Goal: Task Accomplishment & Management: Manage account settings

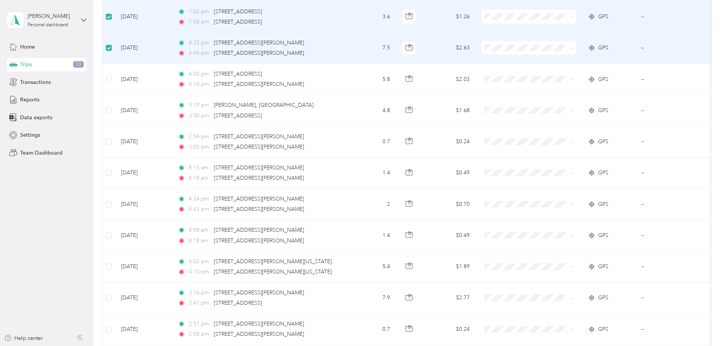
scroll to position [644, 0]
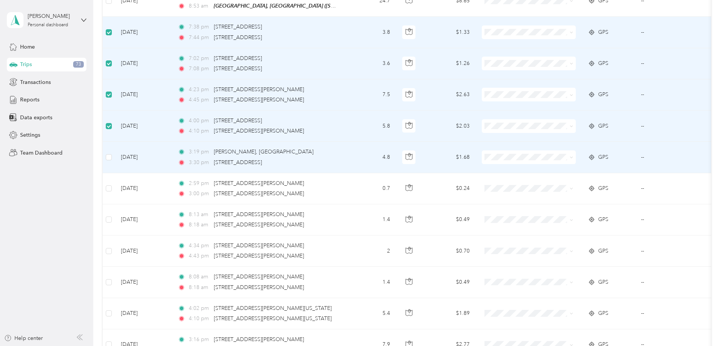
click at [115, 158] on td at bounding box center [109, 156] width 12 height 31
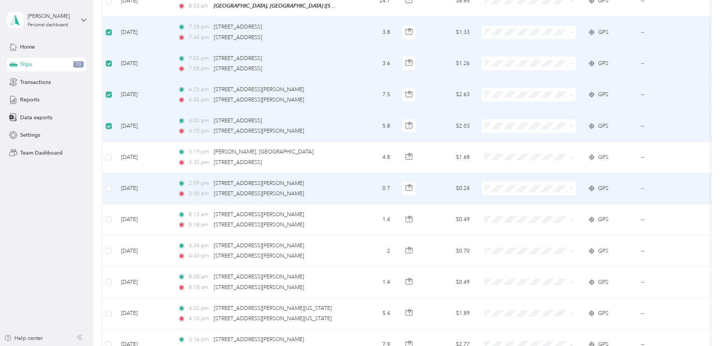
drag, startPoint x: 160, startPoint y: 176, endPoint x: 160, endPoint y: 180, distance: 4.6
click at [115, 176] on td at bounding box center [109, 188] width 12 height 31
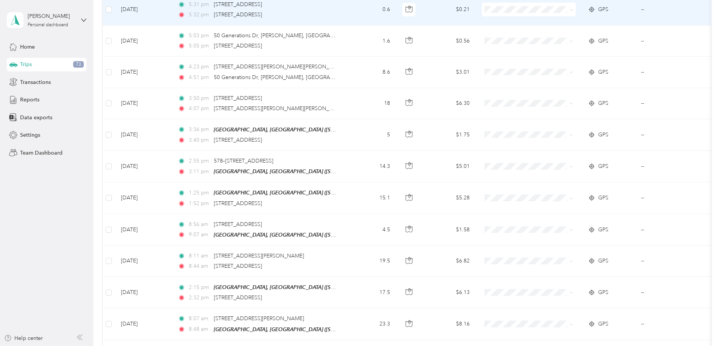
scroll to position [0, 0]
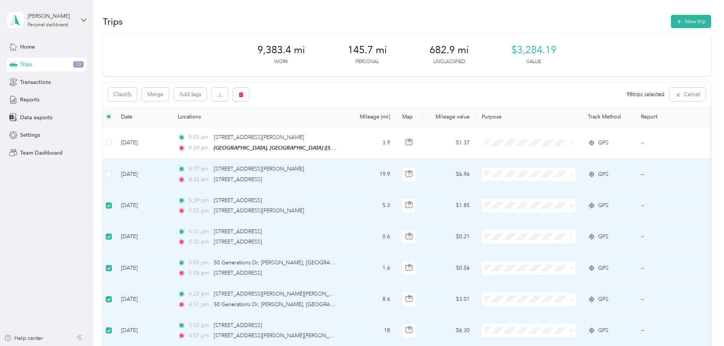
click at [112, 209] on label at bounding box center [109, 205] width 6 height 8
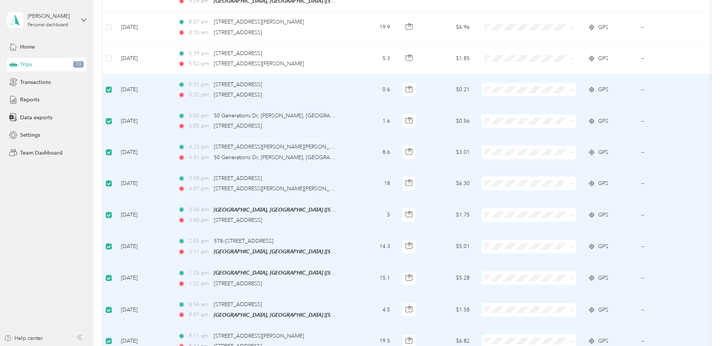
scroll to position [152, 0]
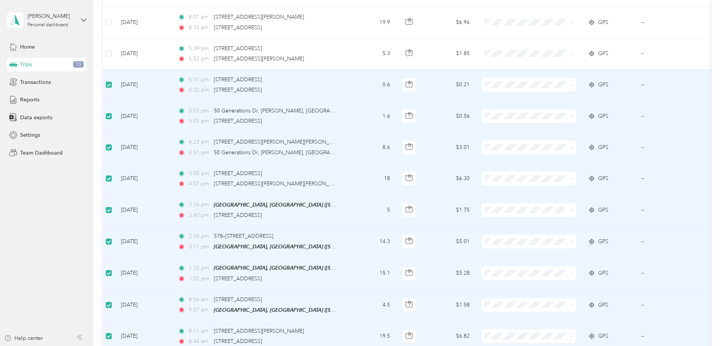
click at [112, 81] on label at bounding box center [109, 84] width 6 height 8
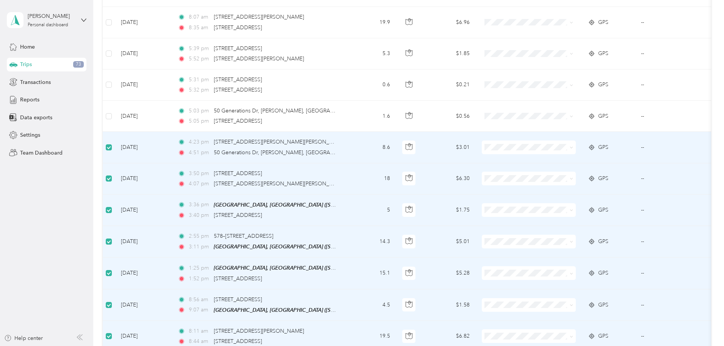
click at [115, 150] on td at bounding box center [109, 147] width 12 height 31
click at [115, 151] on td at bounding box center [109, 147] width 12 height 31
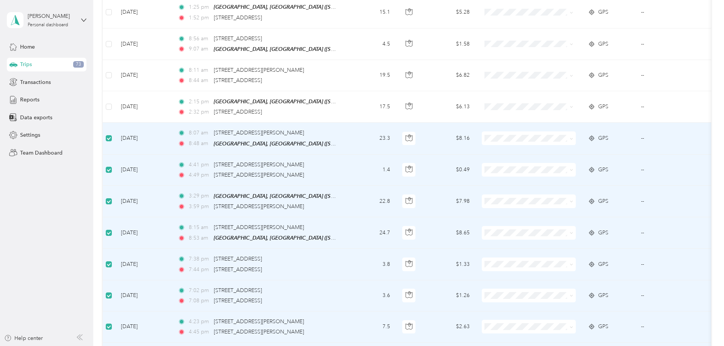
scroll to position [417, 0]
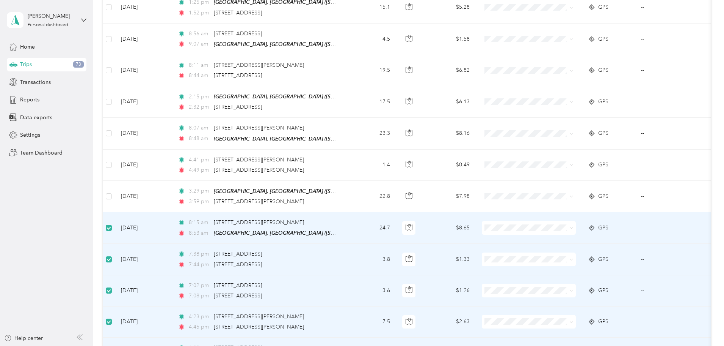
click at [115, 229] on td at bounding box center [109, 227] width 12 height 31
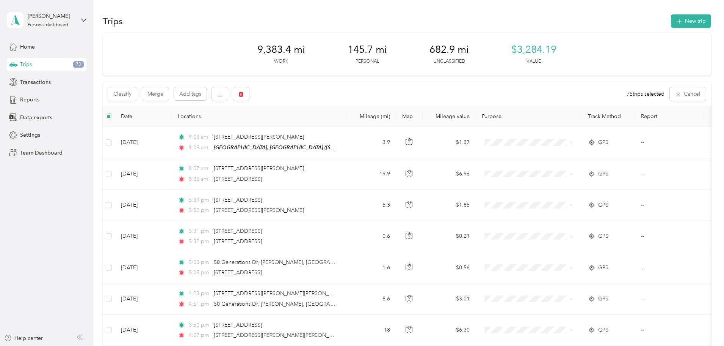
scroll to position [0, 0]
click at [137, 94] on button "Classify" at bounding box center [122, 94] width 29 height 13
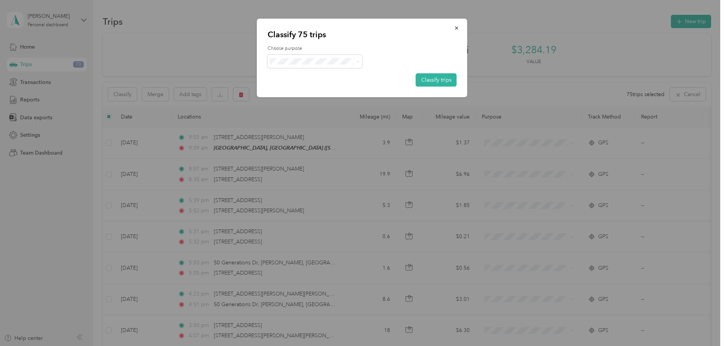
click at [303, 88] on span "Personal" at bounding box center [323, 89] width 75 height 8
click at [430, 80] on button "Classify trips" at bounding box center [436, 79] width 41 height 13
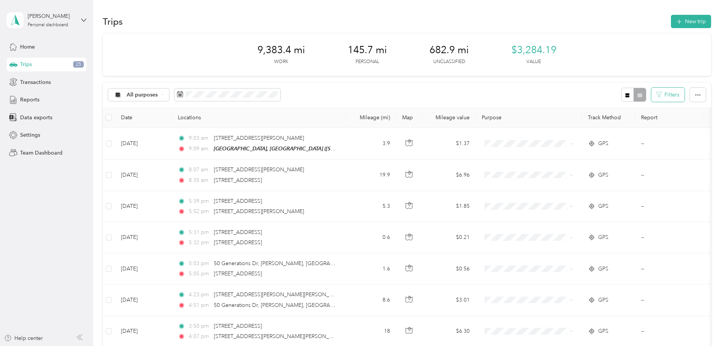
click at [652, 94] on button "Filters" at bounding box center [668, 95] width 33 height 14
click at [690, 94] on button "button" at bounding box center [698, 95] width 16 height 14
click at [158, 95] on span "All purposes" at bounding box center [142, 94] width 31 height 5
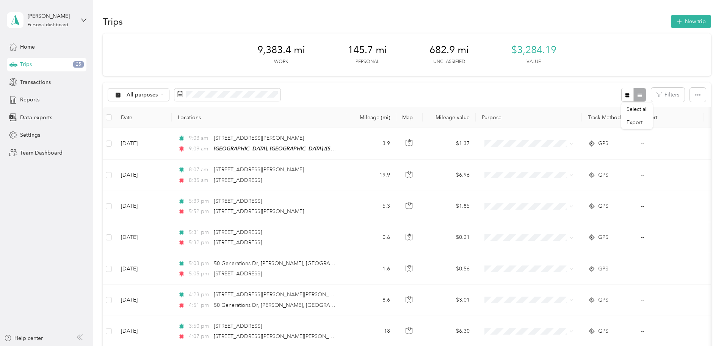
click at [182, 123] on span "Unclassified" at bounding box center [215, 122] width 75 height 8
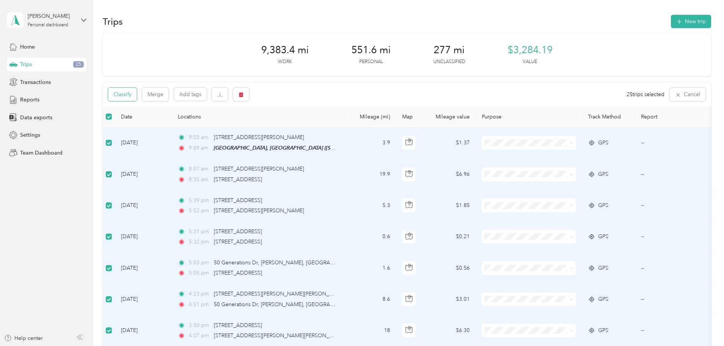
click at [137, 93] on button "Classify" at bounding box center [122, 94] width 29 height 13
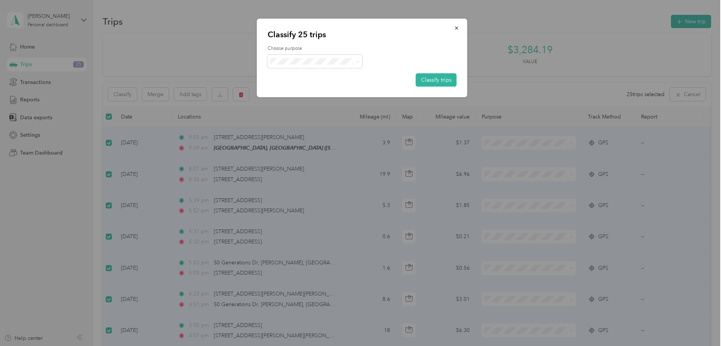
click at [289, 79] on li "Stallion Infrastructure Services" at bounding box center [317, 75] width 99 height 13
click at [427, 82] on button "Classify trips" at bounding box center [436, 79] width 41 height 13
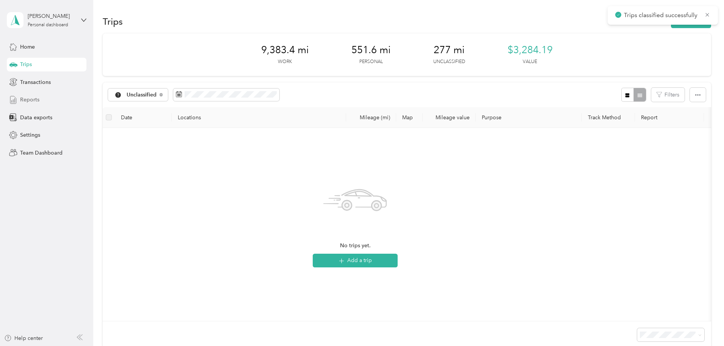
click at [42, 99] on div "Reports" at bounding box center [47, 100] width 80 height 14
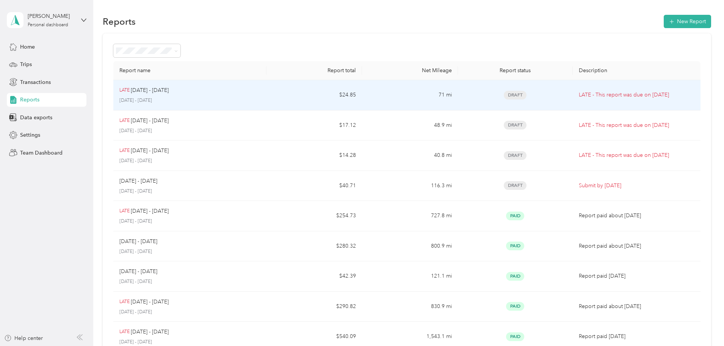
click at [204, 95] on div "LATE [DATE] - [DATE] [DATE] - [DATE]" at bounding box center [189, 95] width 141 height 18
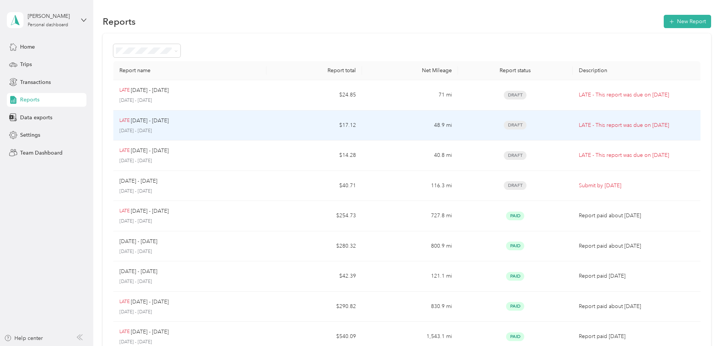
click at [229, 125] on div "LATE [DATE] - [DATE] [DATE] - [DATE]" at bounding box center [189, 125] width 141 height 18
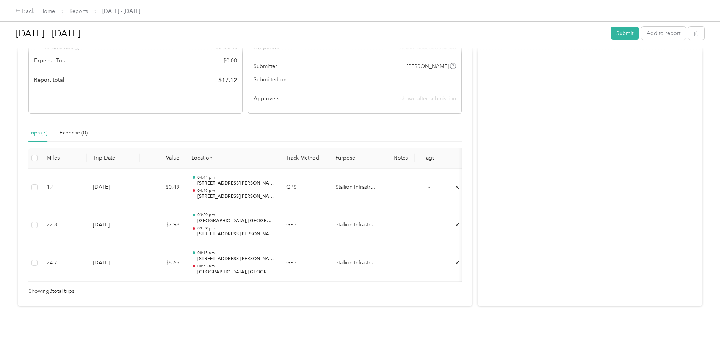
scroll to position [131, 0]
click at [28, 140] on div "Back Home Reports [DATE] - [DATE] [DATE] - [DATE] Submit Add to report This rep…" at bounding box center [360, 173] width 721 height 346
click at [35, 13] on div "Back" at bounding box center [25, 11] width 20 height 9
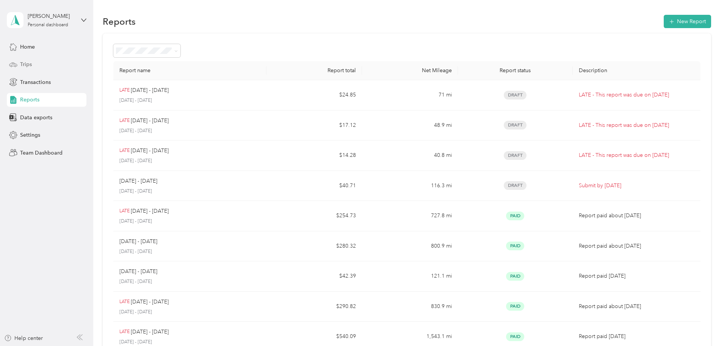
click at [31, 71] on div "Trips" at bounding box center [47, 65] width 80 height 14
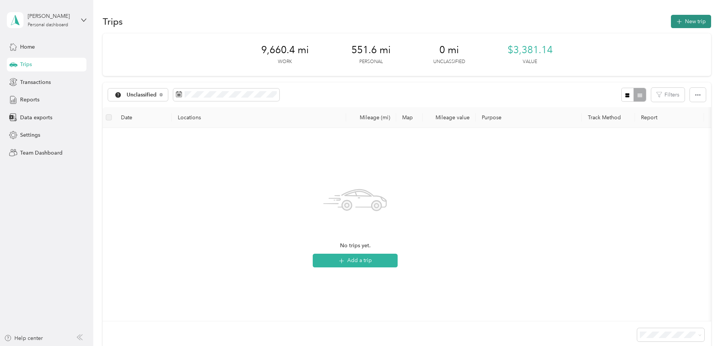
click at [671, 19] on button "New trip" at bounding box center [691, 21] width 40 height 13
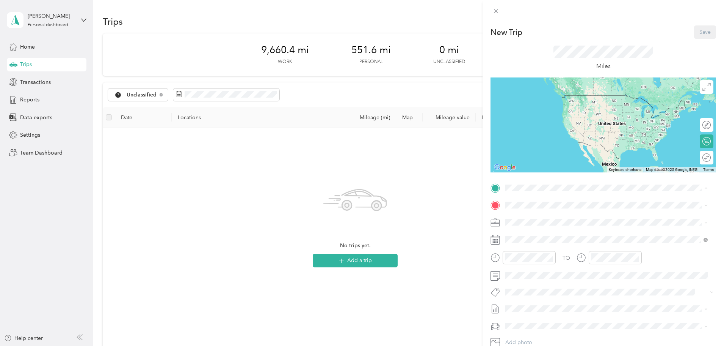
click at [561, 224] on div "TEAM Williamsport, [GEOGRAPHIC_DATA] [STREET_ADDRESS][US_STATE]" at bounding box center [591, 223] width 142 height 19
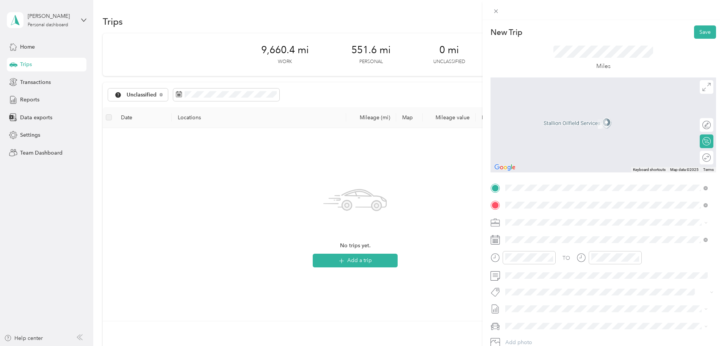
click at [564, 234] on span "[STREET_ADDRESS][US_STATE]" at bounding box center [558, 232] width 76 height 7
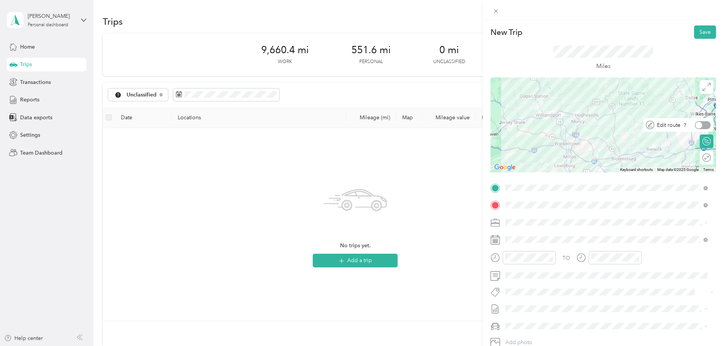
click at [700, 124] on div at bounding box center [703, 125] width 16 height 8
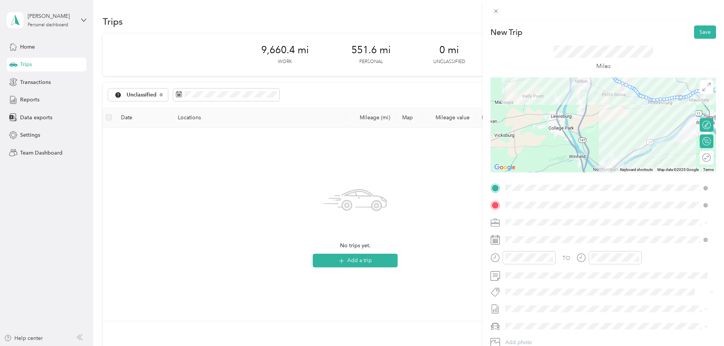
drag, startPoint x: 570, startPoint y: 156, endPoint x: 579, endPoint y: 100, distance: 56.4
click at [579, 100] on div at bounding box center [604, 124] width 226 height 95
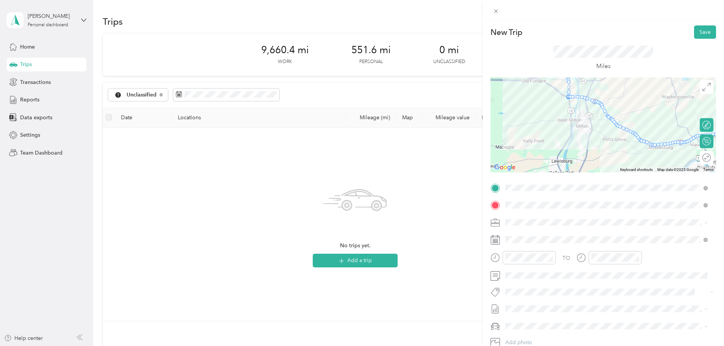
drag, startPoint x: 572, startPoint y: 98, endPoint x: 572, endPoint y: 145, distance: 47.0
click at [572, 145] on div at bounding box center [604, 124] width 226 height 95
drag, startPoint x: 573, startPoint y: 99, endPoint x: 561, endPoint y: 161, distance: 63.1
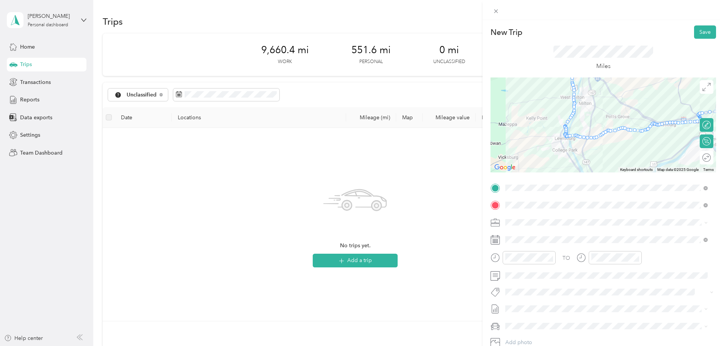
drag, startPoint x: 586, startPoint y: 151, endPoint x: 589, endPoint y: 87, distance: 64.2
click at [589, 87] on div at bounding box center [604, 124] width 226 height 95
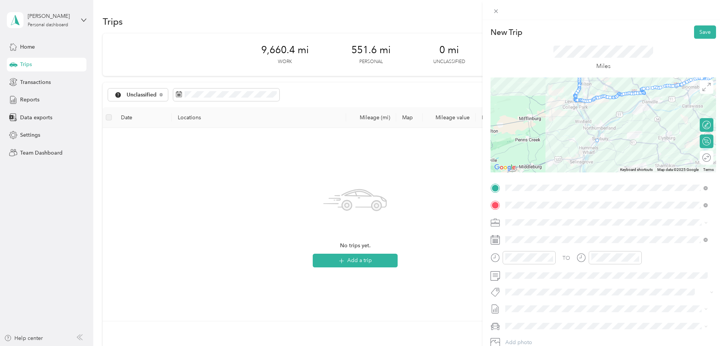
drag, startPoint x: 583, startPoint y: 103, endPoint x: 590, endPoint y: 144, distance: 41.5
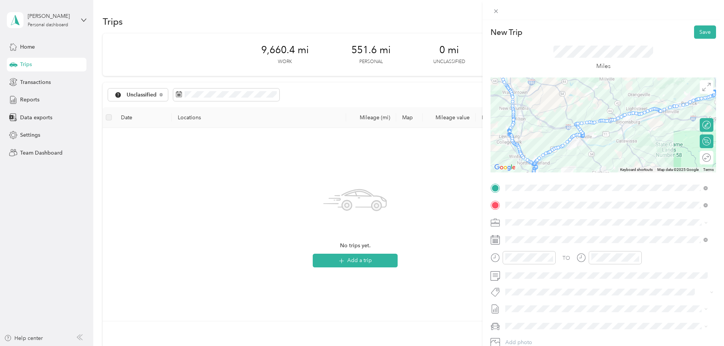
drag, startPoint x: 639, startPoint y: 126, endPoint x: 573, endPoint y: 163, distance: 75.7
click at [573, 163] on div at bounding box center [604, 124] width 226 height 95
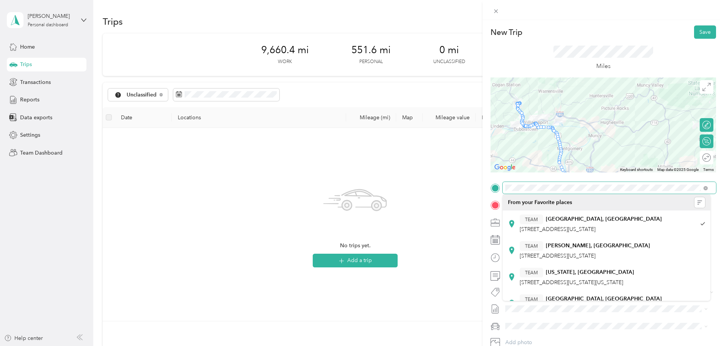
drag, startPoint x: 556, startPoint y: 102, endPoint x: 616, endPoint y: 192, distance: 107.3
click at [616, 192] on div "New Trip Save This trip cannot be edited because it is either under review, app…" at bounding box center [604, 194] width 226 height 339
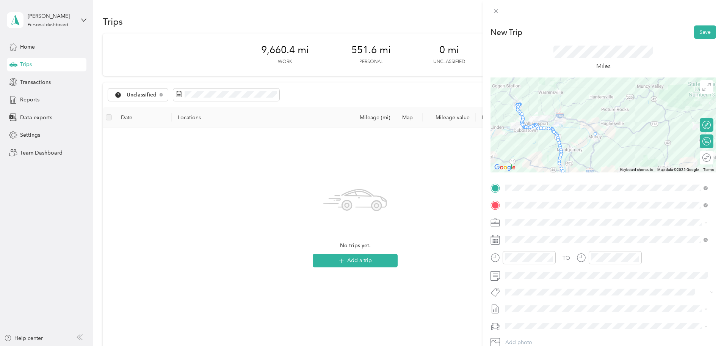
drag, startPoint x: 558, startPoint y: 140, endPoint x: 594, endPoint y: 130, distance: 37.8
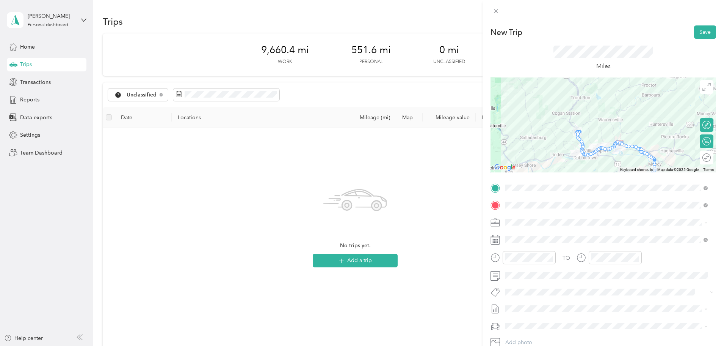
drag, startPoint x: 586, startPoint y: 107, endPoint x: 629, endPoint y: 126, distance: 46.7
click at [629, 126] on div at bounding box center [604, 124] width 226 height 95
drag, startPoint x: 578, startPoint y: 152, endPoint x: 525, endPoint y: 156, distance: 53.6
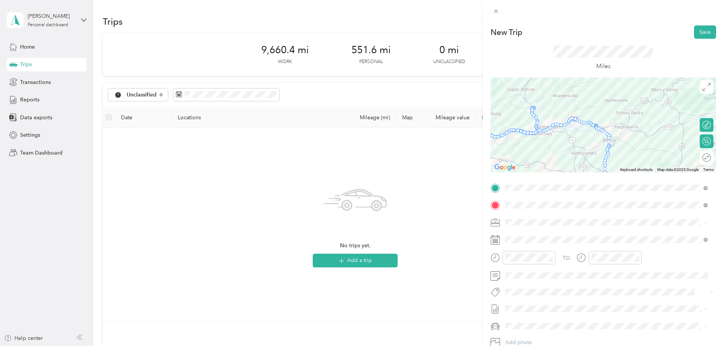
drag, startPoint x: 621, startPoint y: 123, endPoint x: 565, endPoint y: 96, distance: 62.1
click at [566, 96] on div at bounding box center [604, 124] width 226 height 95
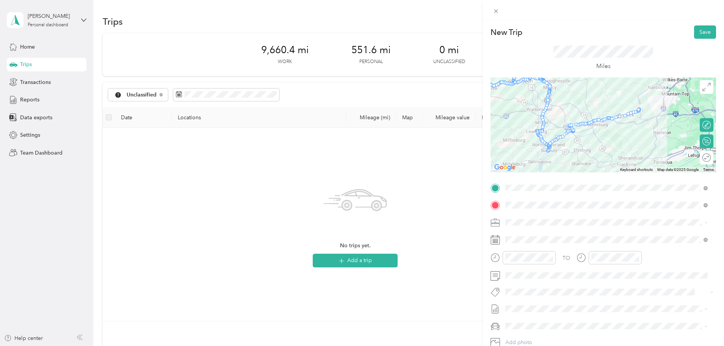
drag, startPoint x: 601, startPoint y: 147, endPoint x: 568, endPoint y: 111, distance: 49.4
click at [568, 111] on div at bounding box center [604, 124] width 226 height 95
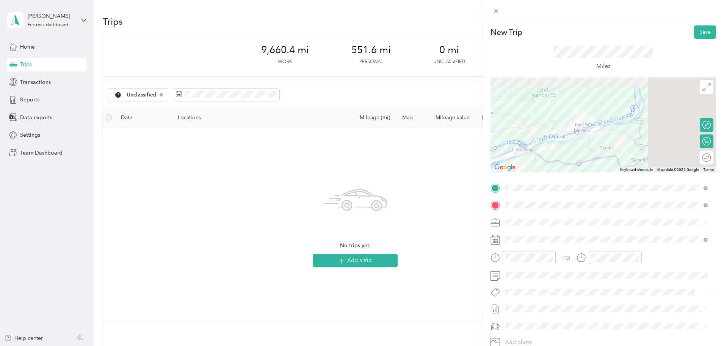
drag, startPoint x: 650, startPoint y: 98, endPoint x: 495, endPoint y: 123, distance: 157.6
click at [495, 124] on div at bounding box center [604, 124] width 226 height 95
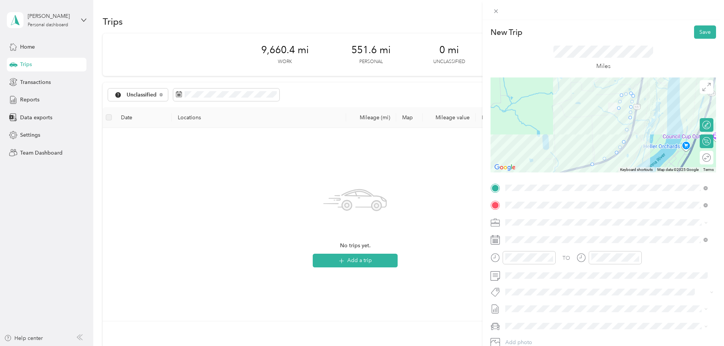
drag, startPoint x: 626, startPoint y: 106, endPoint x: 569, endPoint y: 119, distance: 58.3
click at [569, 119] on div at bounding box center [604, 124] width 226 height 95
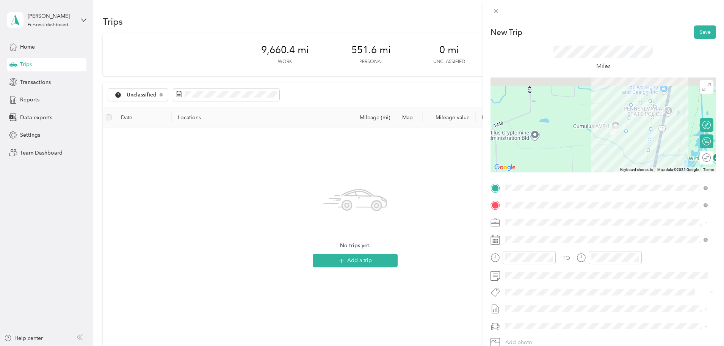
drag, startPoint x: 611, startPoint y: 116, endPoint x: 610, endPoint y: 156, distance: 39.5
click at [610, 156] on div at bounding box center [604, 124] width 226 height 95
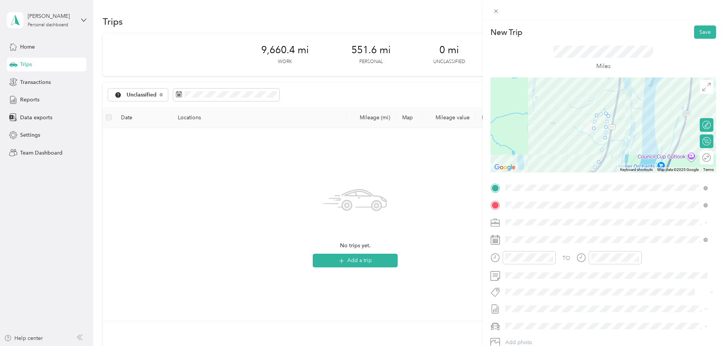
drag, startPoint x: 617, startPoint y: 143, endPoint x: 591, endPoint y: 127, distance: 30.8
click at [591, 127] on img at bounding box center [588, 127] width 16 height 16
drag, startPoint x: 594, startPoint y: 116, endPoint x: 542, endPoint y: 103, distance: 53.7
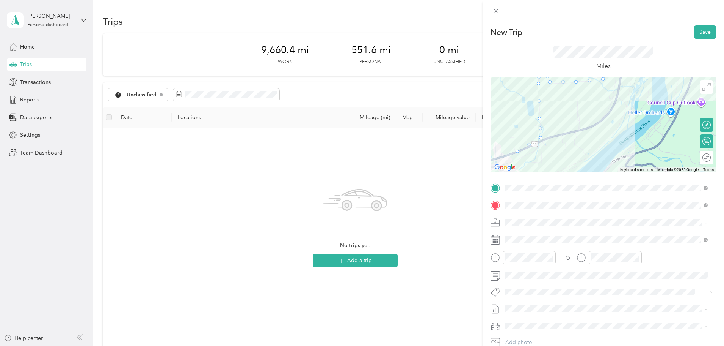
drag, startPoint x: 569, startPoint y: 149, endPoint x: 574, endPoint y: 100, distance: 49.3
click at [574, 100] on div at bounding box center [604, 124] width 226 height 95
drag, startPoint x: 537, startPoint y: 120, endPoint x: 600, endPoint y: 121, distance: 62.6
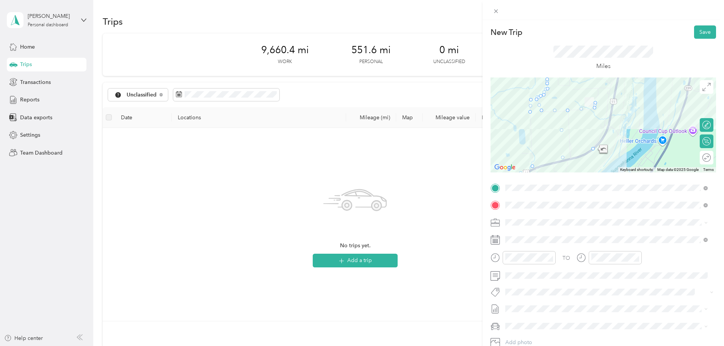
drag, startPoint x: 562, startPoint y: 112, endPoint x: 553, endPoint y: 141, distance: 30.4
click at [553, 141] on div at bounding box center [604, 124] width 226 height 95
drag, startPoint x: 562, startPoint y: 113, endPoint x: 564, endPoint y: 159, distance: 45.6
drag, startPoint x: 538, startPoint y: 113, endPoint x: 528, endPoint y: 169, distance: 56.6
drag, startPoint x: 560, startPoint y: 124, endPoint x: 567, endPoint y: 105, distance: 21.0
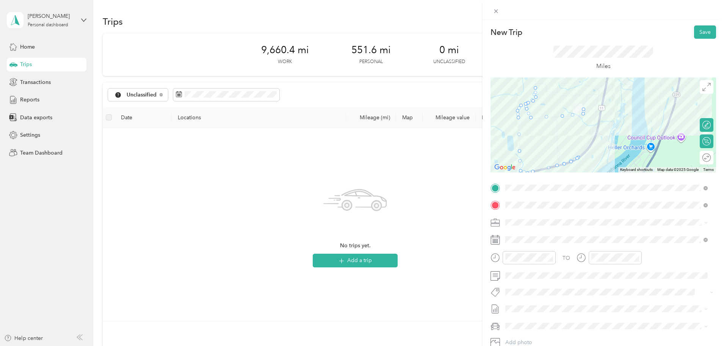
drag, startPoint x: 569, startPoint y: 127, endPoint x: 566, endPoint y: 131, distance: 5.7
click at [565, 131] on div at bounding box center [604, 124] width 226 height 95
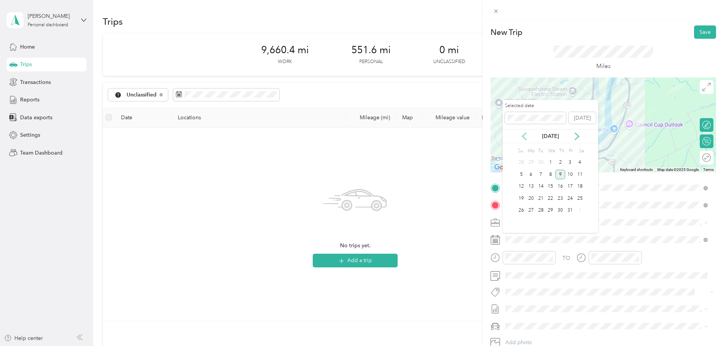
click at [523, 137] on icon at bounding box center [525, 136] width 8 height 8
click at [523, 137] on icon at bounding box center [525, 136] width 4 height 7
click at [578, 136] on icon at bounding box center [577, 136] width 8 height 8
click at [542, 174] on div "9" at bounding box center [541, 174] width 10 height 9
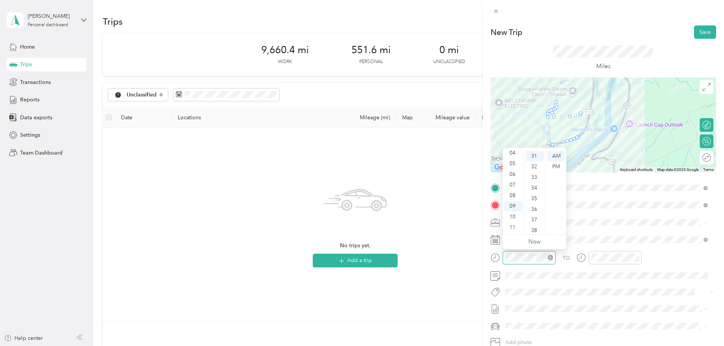
scroll to position [329, 0]
click at [515, 192] on div "08" at bounding box center [513, 195] width 18 height 11
click at [536, 171] on div "29" at bounding box center [535, 172] width 18 height 11
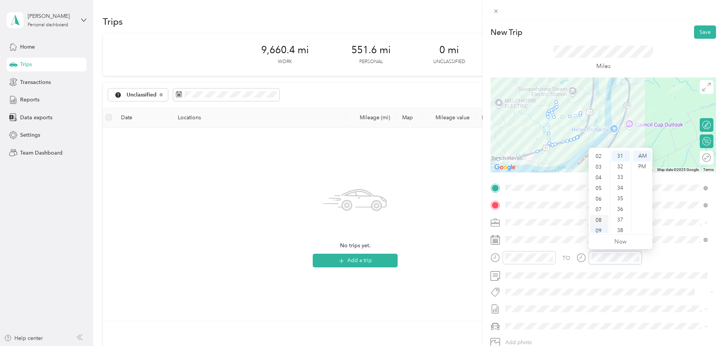
scroll to position [8, 0]
click at [599, 181] on div "03" at bounding box center [600, 180] width 18 height 11
click at [621, 189] on div "20" at bounding box center [621, 190] width 18 height 11
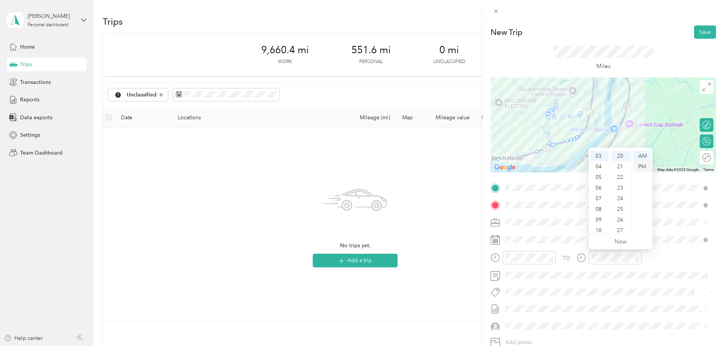
click at [641, 165] on div "PM" at bounding box center [642, 166] width 18 height 11
click at [697, 156] on div at bounding box center [703, 158] width 16 height 8
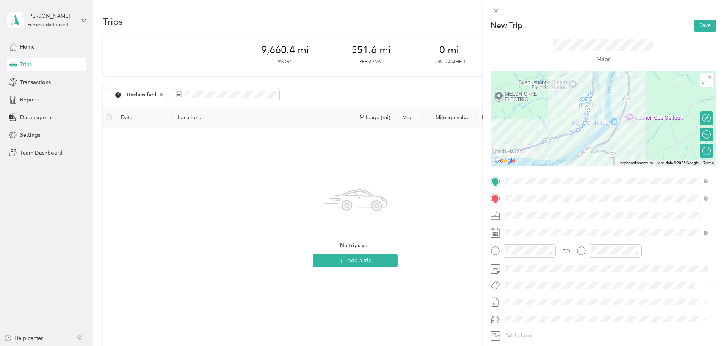
scroll to position [0, 0]
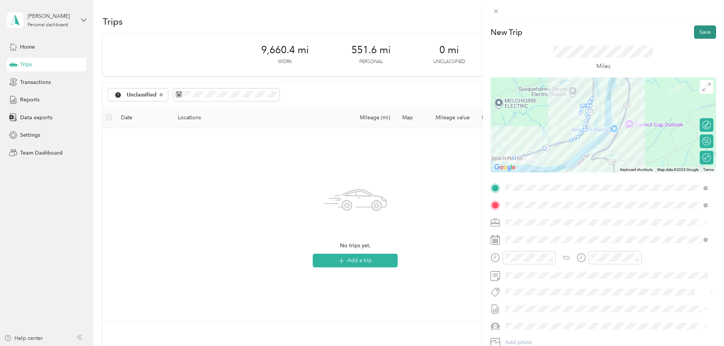
click at [694, 31] on button "Save" at bounding box center [705, 31] width 22 height 13
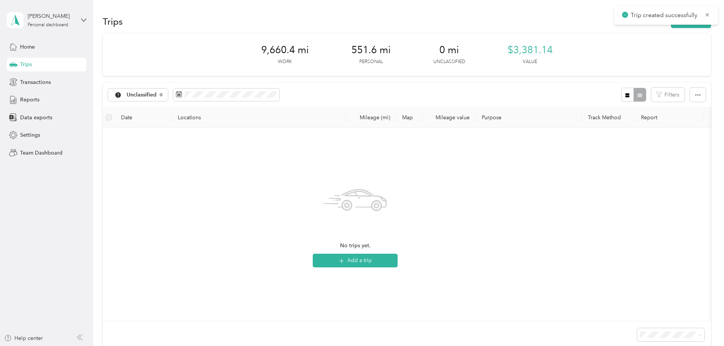
click at [24, 63] on span "Trips" at bounding box center [26, 64] width 12 height 8
click at [163, 94] on icon at bounding box center [161, 94] width 3 height 3
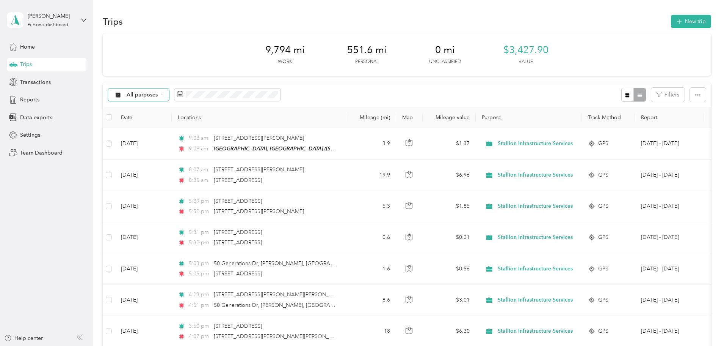
click at [671, 16] on button "New trip" at bounding box center [691, 21] width 40 height 13
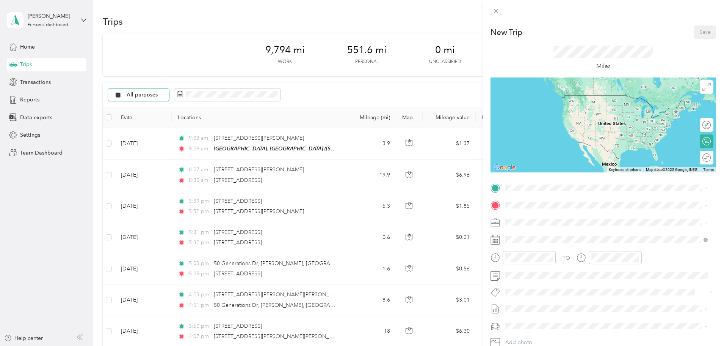
click at [551, 219] on strong "[GEOGRAPHIC_DATA], [GEOGRAPHIC_DATA]" at bounding box center [604, 218] width 116 height 7
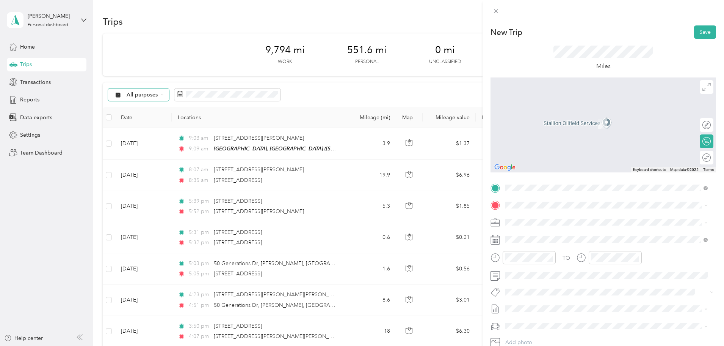
click at [550, 265] on span "[STREET_ADDRESS][US_STATE]" at bounding box center [558, 261] width 76 height 7
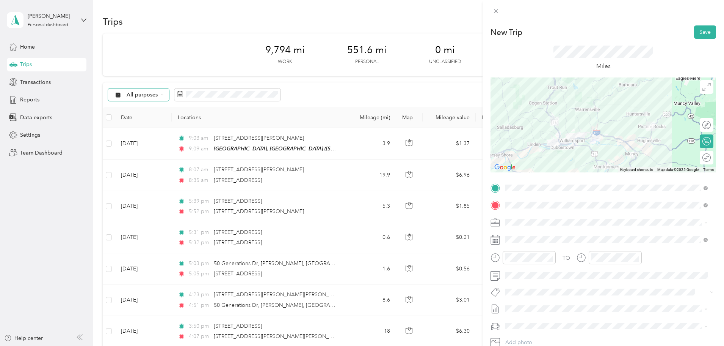
click at [592, 111] on div at bounding box center [604, 124] width 226 height 95
click at [592, 109] on div at bounding box center [604, 124] width 226 height 95
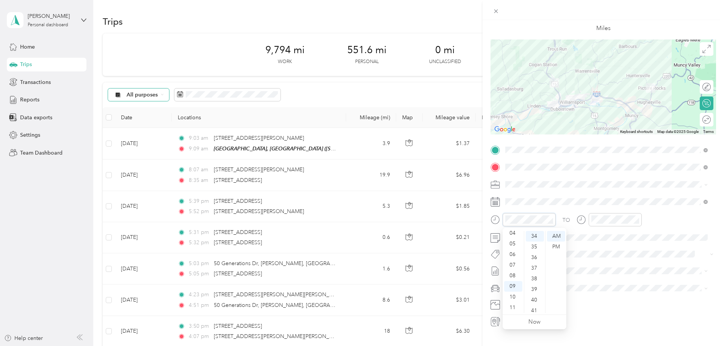
scroll to position [361, 0]
click at [511, 244] on div "05" at bounding box center [513, 243] width 18 height 11
click at [530, 255] on div "36" at bounding box center [535, 257] width 18 height 11
click at [555, 245] on div "PM" at bounding box center [556, 246] width 18 height 11
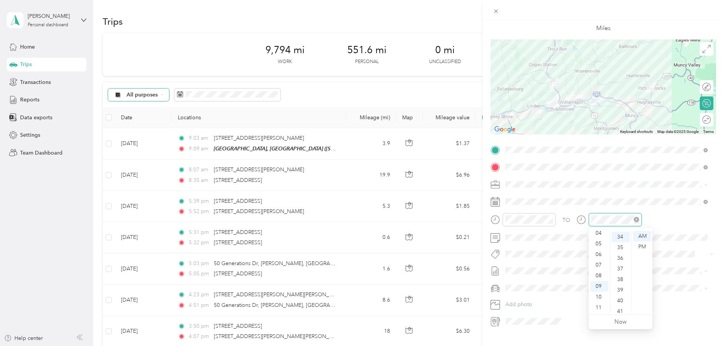
scroll to position [361, 0]
click at [600, 242] on div "05" at bounding box center [600, 243] width 18 height 11
click at [599, 252] on div "06" at bounding box center [600, 254] width 18 height 11
click at [623, 244] on div "10" at bounding box center [621, 246] width 18 height 11
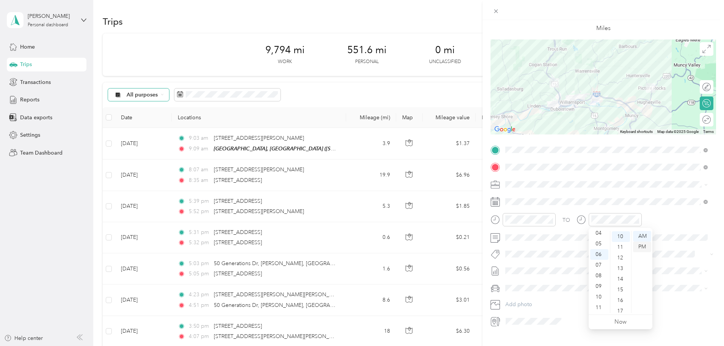
scroll to position [106, 0]
click at [646, 246] on div "PM" at bounding box center [642, 246] width 18 height 11
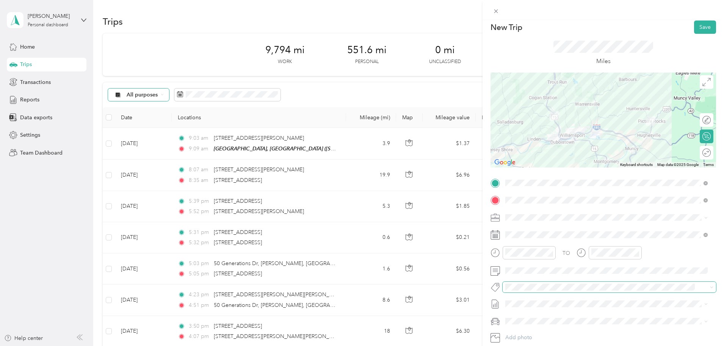
scroll to position [0, 0]
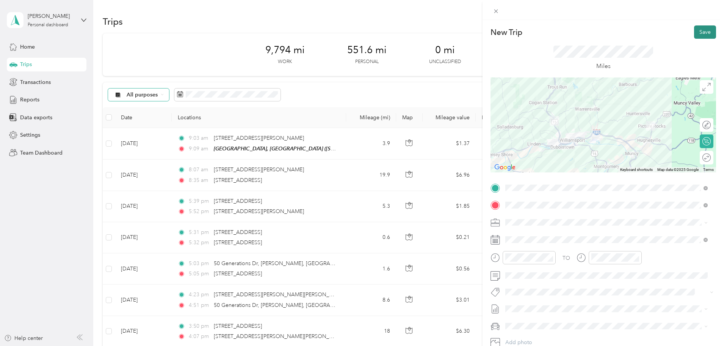
click at [702, 31] on button "Save" at bounding box center [705, 31] width 22 height 13
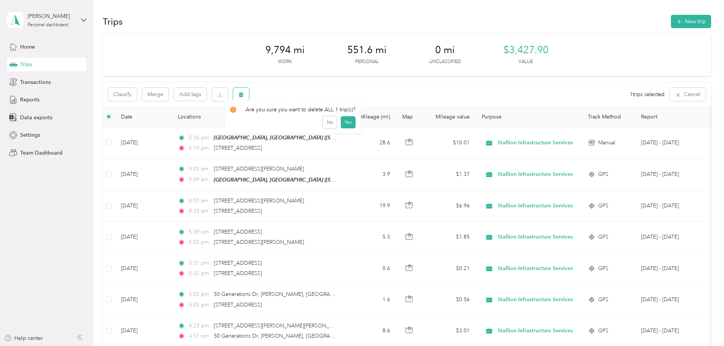
click at [244, 95] on icon "button" at bounding box center [241, 94] width 5 height 5
click at [351, 125] on button "Yes" at bounding box center [348, 126] width 15 height 12
click at [249, 93] on button "button" at bounding box center [241, 94] width 16 height 13
click at [345, 127] on button "Yes" at bounding box center [348, 126] width 15 height 12
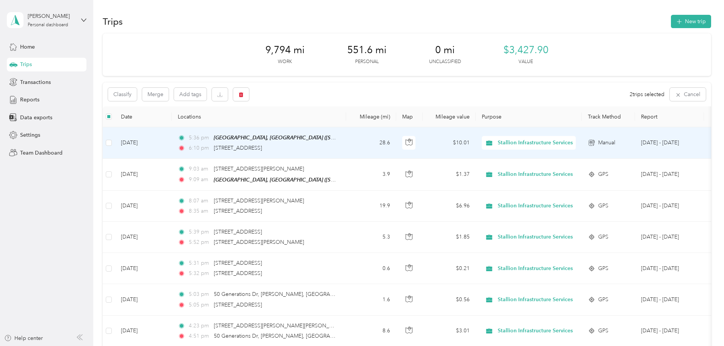
click at [172, 143] on td "[DATE]" at bounding box center [143, 142] width 57 height 31
click at [167, 143] on td "[DATE]" at bounding box center [143, 142] width 57 height 31
click at [476, 143] on td "$10.01" at bounding box center [449, 142] width 53 height 31
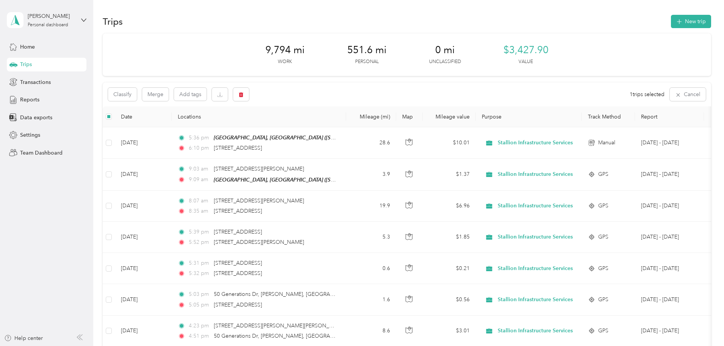
click at [36, 60] on div "Trips" at bounding box center [47, 65] width 80 height 14
click at [29, 62] on span "Trips" at bounding box center [26, 64] width 12 height 8
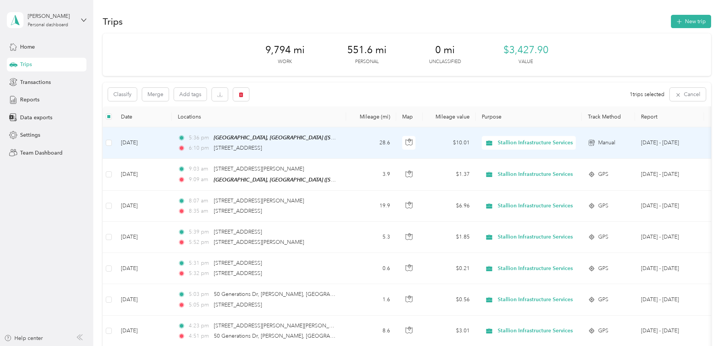
click at [476, 145] on td "$10.01" at bounding box center [449, 142] width 53 height 31
click at [476, 140] on td "$10.01" at bounding box center [449, 142] width 53 height 31
click at [396, 142] on td "28.6" at bounding box center [371, 142] width 50 height 31
click at [34, 47] on span "Home" at bounding box center [27, 47] width 15 height 8
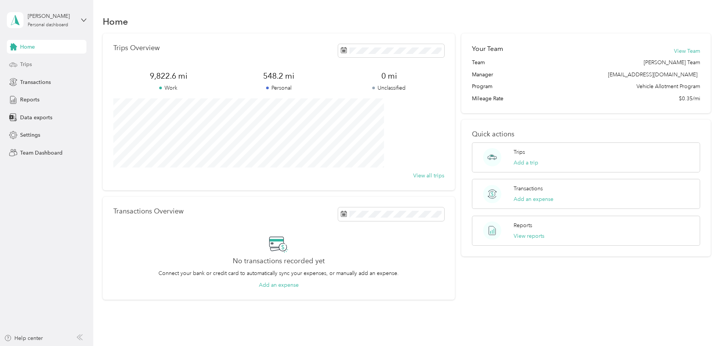
click at [33, 63] on div "Trips" at bounding box center [47, 65] width 80 height 14
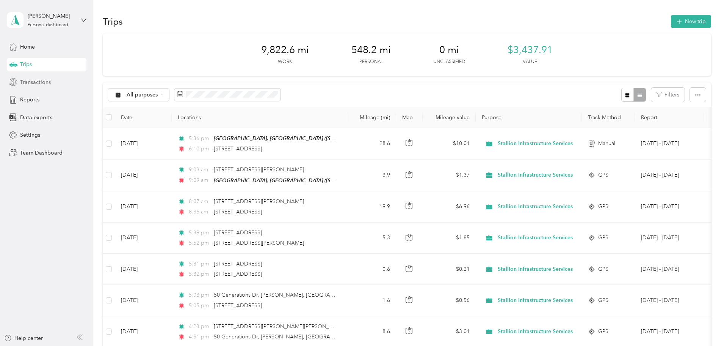
click at [39, 85] on span "Transactions" at bounding box center [35, 82] width 31 height 8
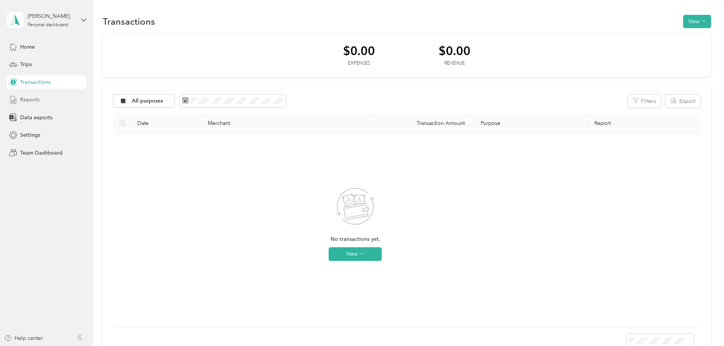
click at [41, 102] on div "Reports" at bounding box center [47, 100] width 80 height 14
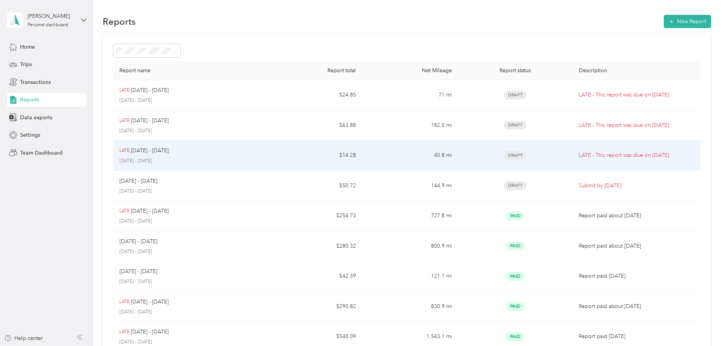
click at [236, 157] on p "[DATE] - [DATE]" at bounding box center [189, 160] width 141 height 7
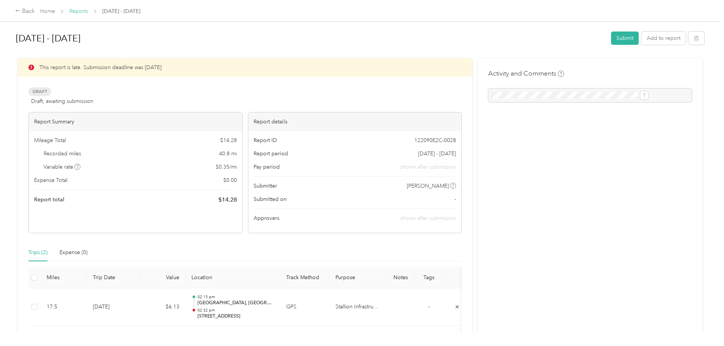
click at [88, 9] on link "Reports" at bounding box center [78, 11] width 19 height 6
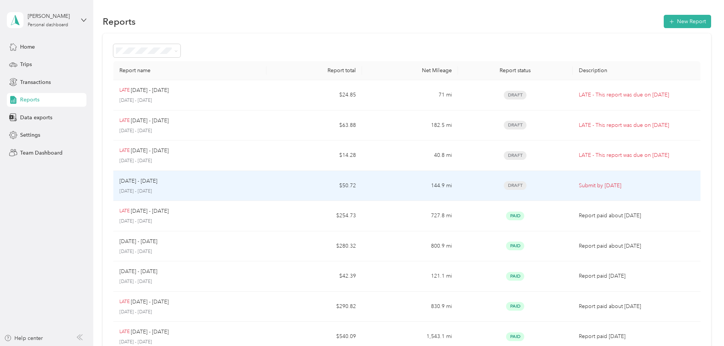
click at [218, 183] on div "[DATE] - [DATE]" at bounding box center [189, 181] width 141 height 8
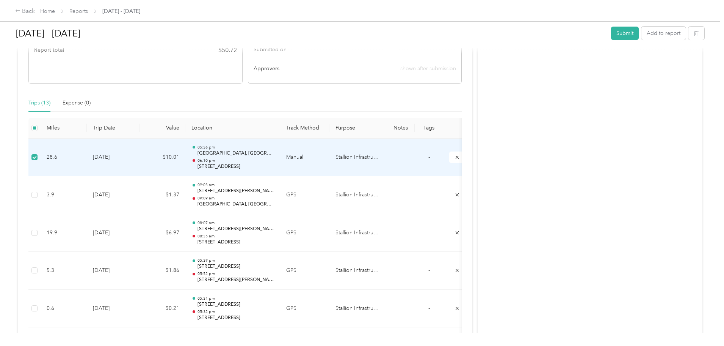
scroll to position [38, 0]
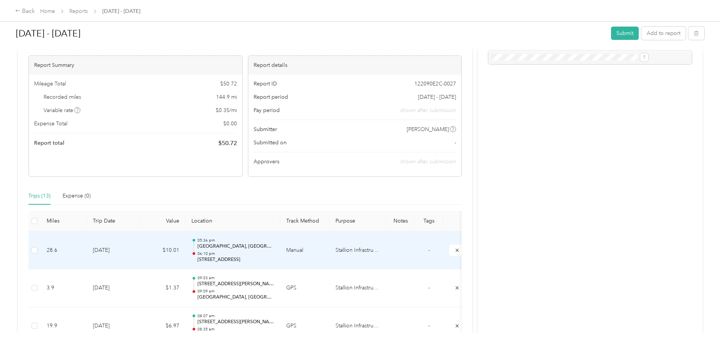
click at [140, 249] on td "[DATE]" at bounding box center [113, 250] width 53 height 38
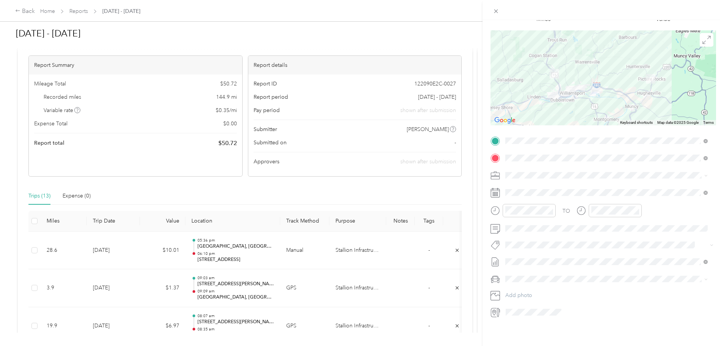
scroll to position [53, 0]
click at [525, 229] on icon at bounding box center [525, 230] width 8 height 8
click at [540, 267] on div "9" at bounding box center [541, 267] width 10 height 9
click at [520, 280] on span "[DATE] - [DATE]" at bounding box center [525, 281] width 38 height 8
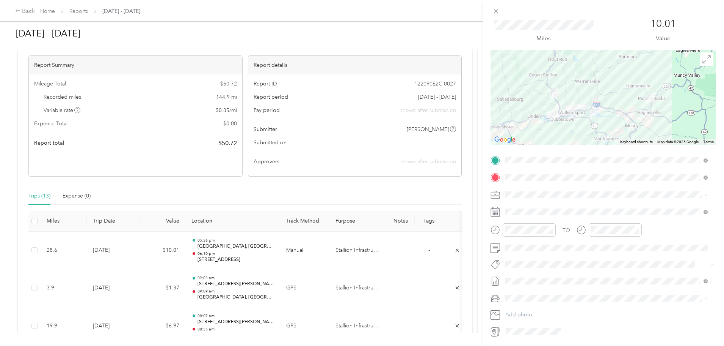
scroll to position [0, 0]
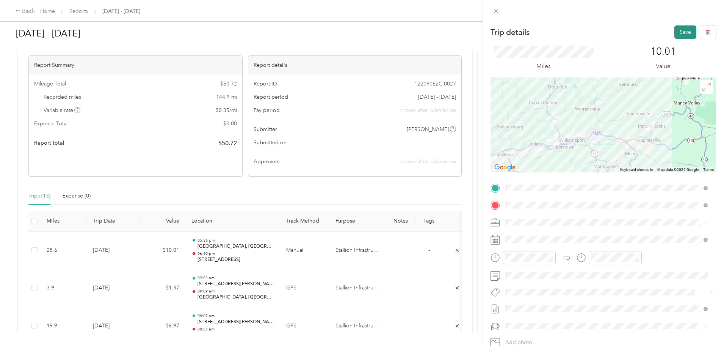
click at [675, 29] on button "Save" at bounding box center [686, 31] width 22 height 13
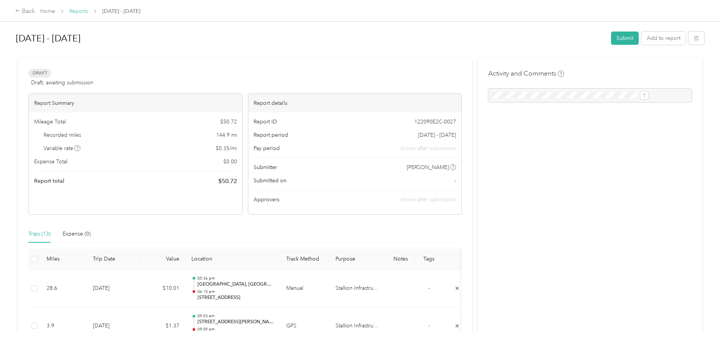
click at [88, 9] on link "Reports" at bounding box center [78, 11] width 19 height 6
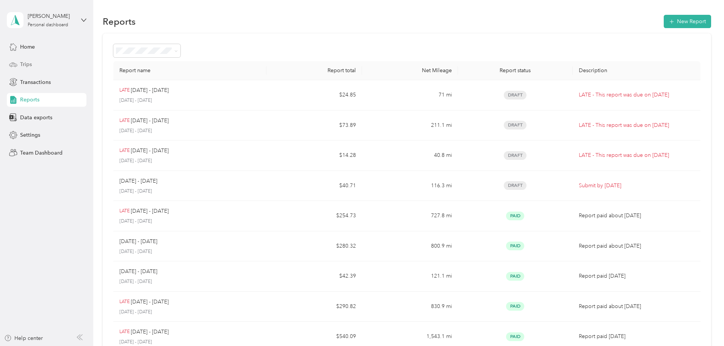
click at [29, 65] on span "Trips" at bounding box center [26, 64] width 12 height 8
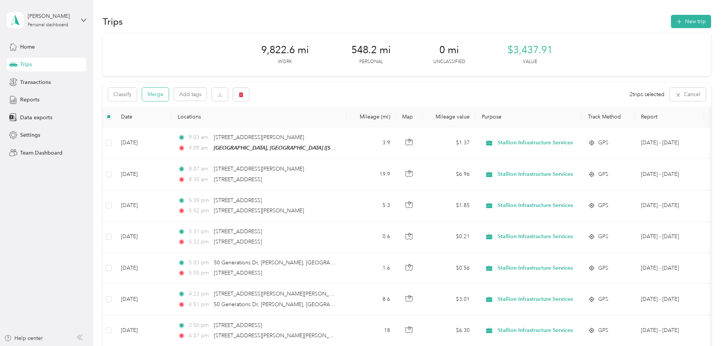
click at [169, 94] on button "Merge" at bounding box center [155, 94] width 27 height 13
click at [32, 99] on span "Reports" at bounding box center [29, 100] width 19 height 8
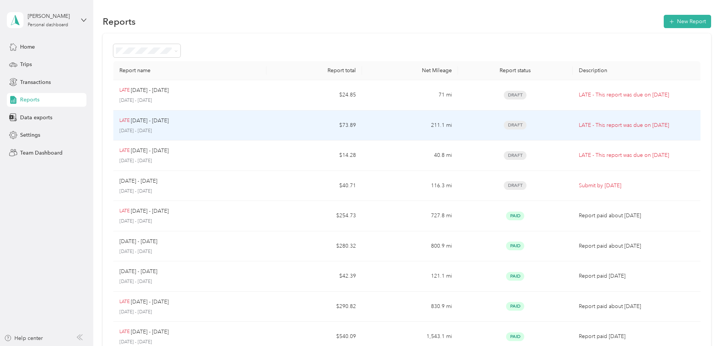
click at [169, 119] on p "[DATE] - [DATE]" at bounding box center [150, 120] width 38 height 8
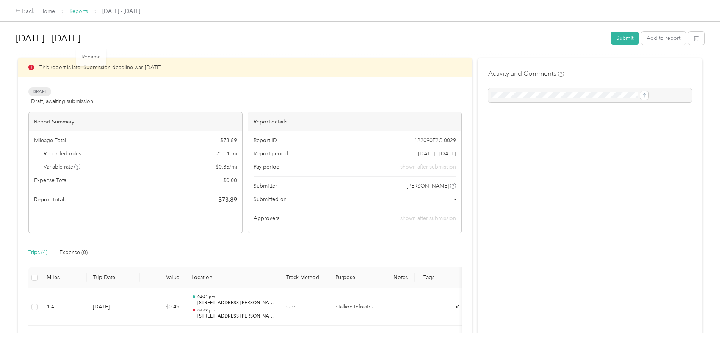
click at [88, 10] on link "Reports" at bounding box center [78, 11] width 19 height 6
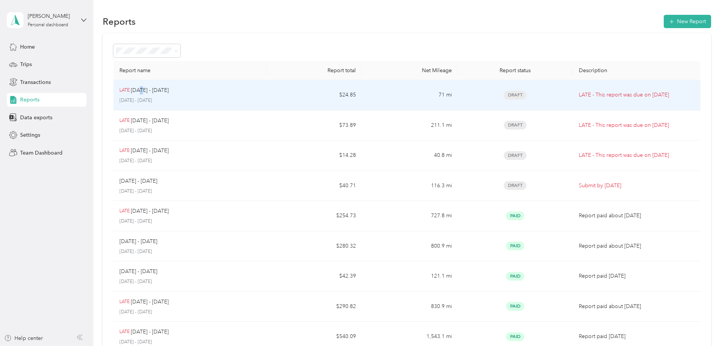
click at [169, 90] on p "[DATE] - [DATE]" at bounding box center [150, 90] width 38 height 8
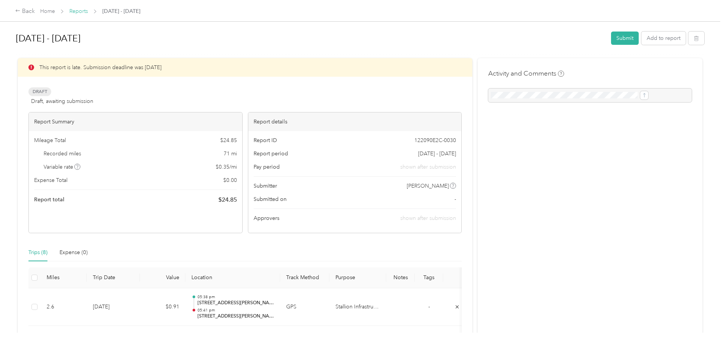
click at [88, 10] on link "Reports" at bounding box center [78, 11] width 19 height 6
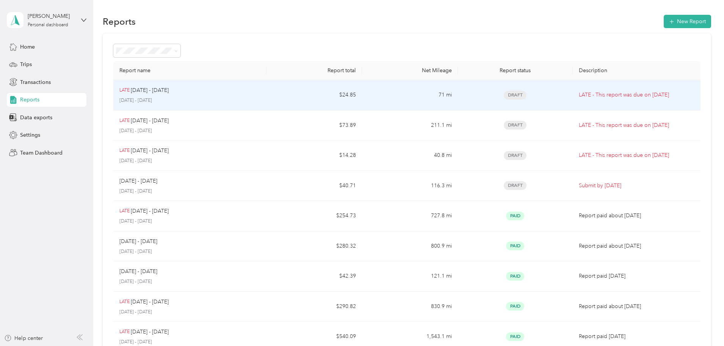
click at [169, 94] on p "[DATE] - [DATE]" at bounding box center [150, 90] width 38 height 8
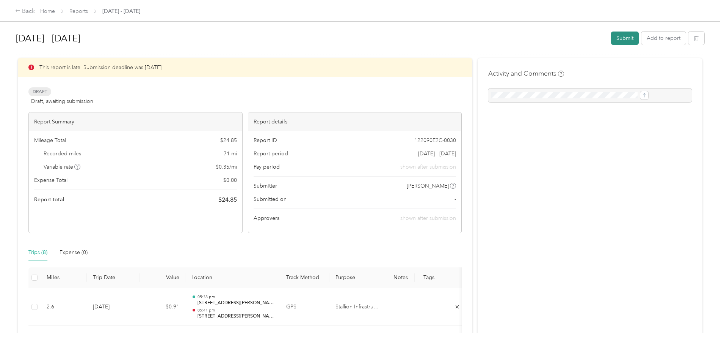
click at [611, 38] on button "Submit" at bounding box center [625, 37] width 28 height 13
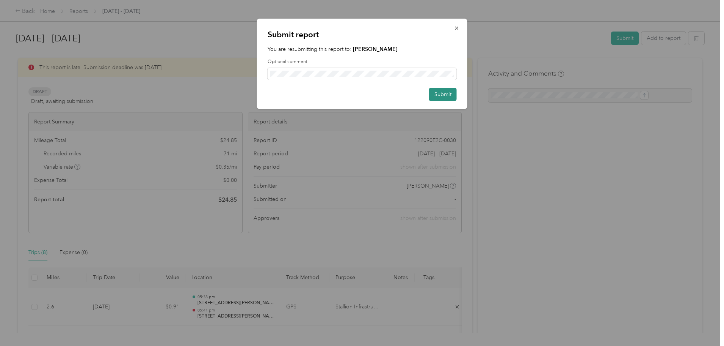
click at [444, 95] on button "Submit" at bounding box center [443, 94] width 28 height 13
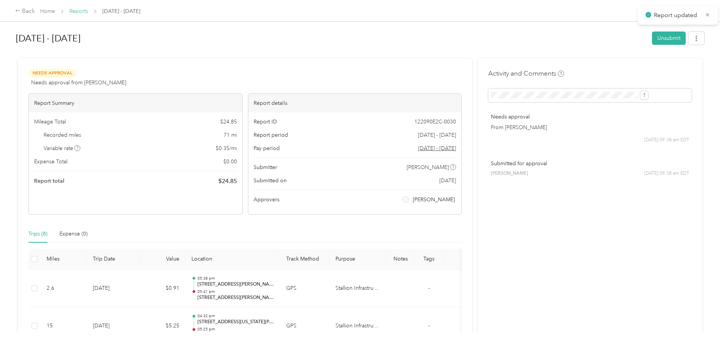
click at [88, 10] on link "Reports" at bounding box center [78, 11] width 19 height 6
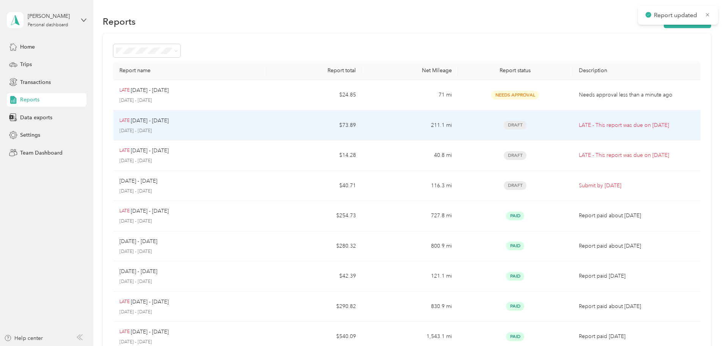
click at [169, 122] on p "[DATE] - [DATE]" at bounding box center [150, 120] width 38 height 8
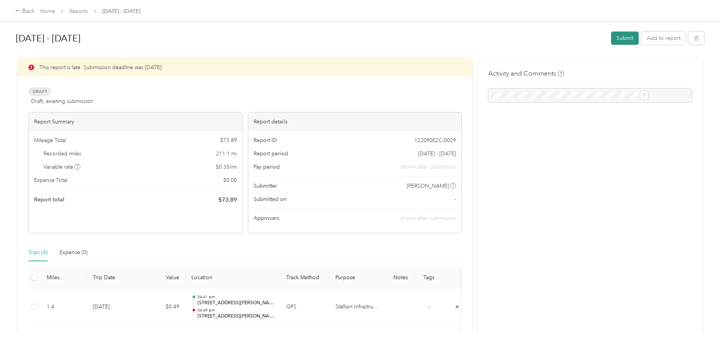
click at [611, 38] on button "Submit" at bounding box center [625, 37] width 28 height 13
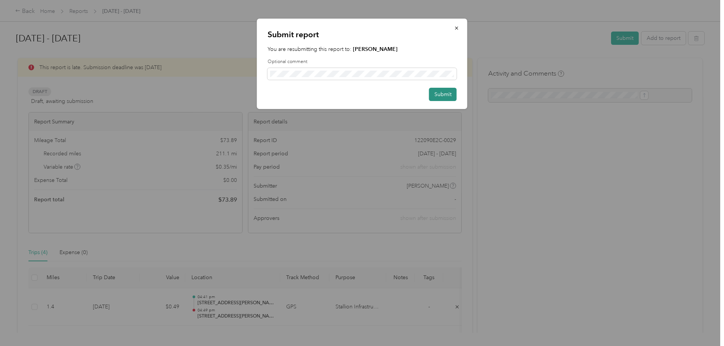
click at [436, 96] on button "Submit" at bounding box center [443, 94] width 28 height 13
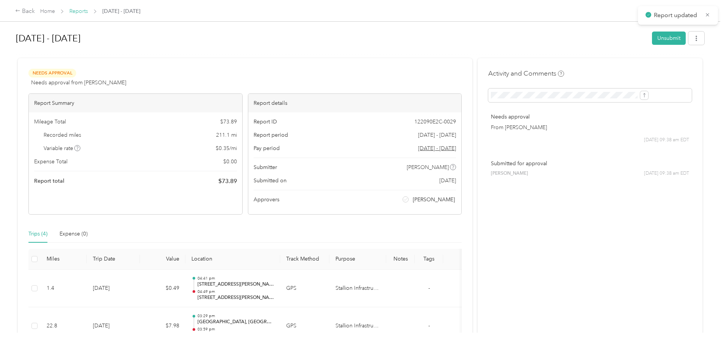
click at [88, 11] on link "Reports" at bounding box center [78, 11] width 19 height 6
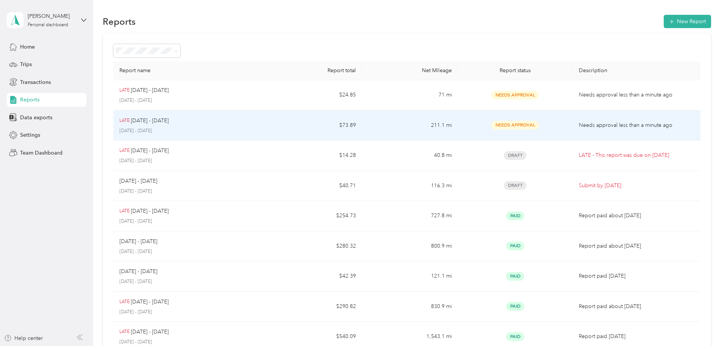
click at [292, 125] on td "$73.89" at bounding box center [315, 125] width 96 height 30
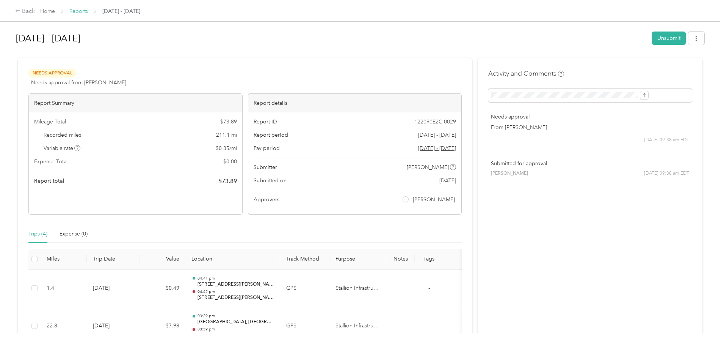
click at [88, 8] on link "Reports" at bounding box center [78, 11] width 19 height 6
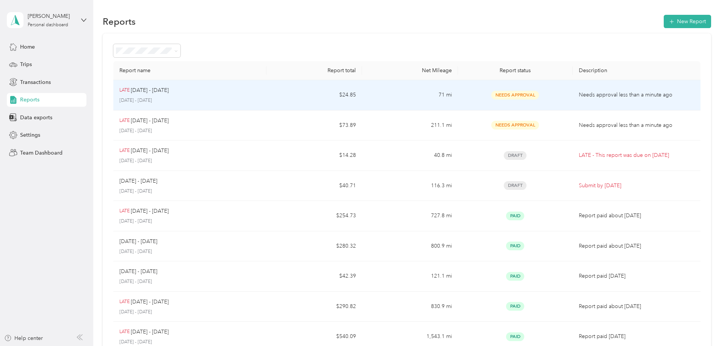
click at [169, 88] on p "[DATE] - [DATE]" at bounding box center [150, 90] width 38 height 8
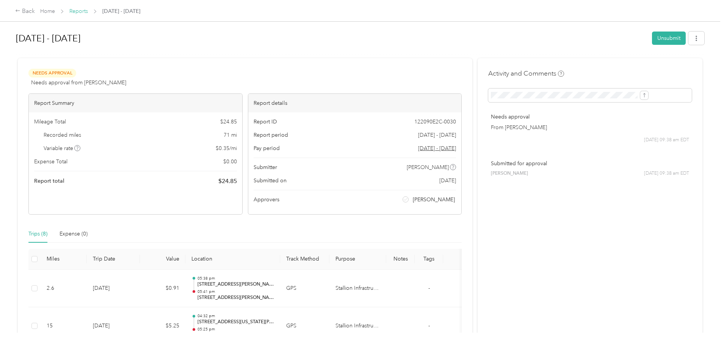
click at [88, 11] on link "Reports" at bounding box center [78, 11] width 19 height 6
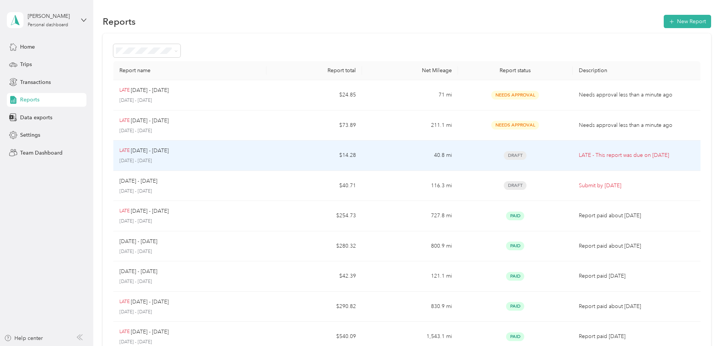
click at [205, 156] on div "LATE [DATE] - [DATE] [DATE] - [DATE]" at bounding box center [189, 155] width 141 height 18
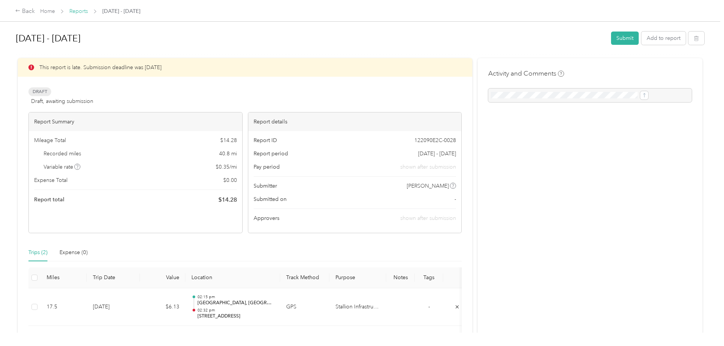
click at [88, 12] on link "Reports" at bounding box center [78, 11] width 19 height 6
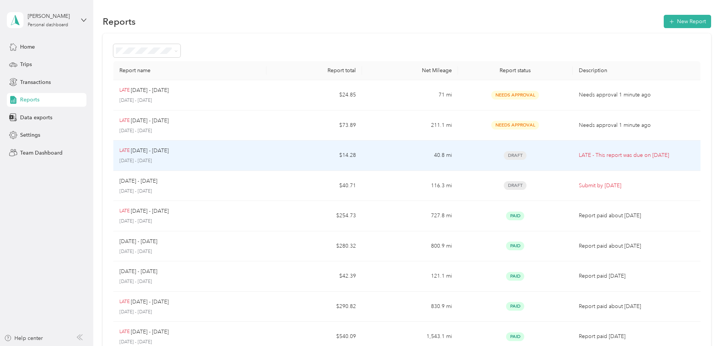
click at [246, 149] on div "LATE [DATE] - [DATE]" at bounding box center [189, 150] width 141 height 8
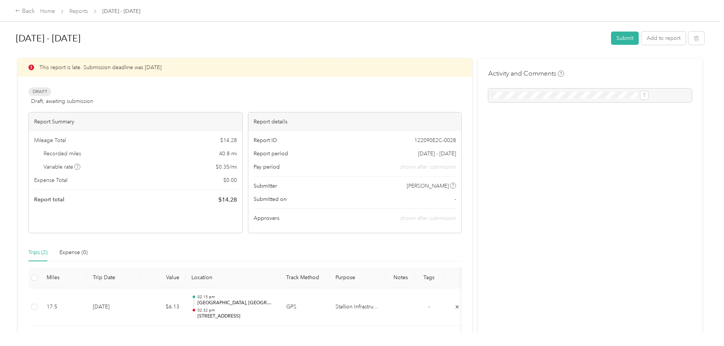
click at [519, 196] on div "Activity and Comments" at bounding box center [590, 223] width 225 height 330
click at [55, 8] on link "Home" at bounding box center [47, 11] width 15 height 6
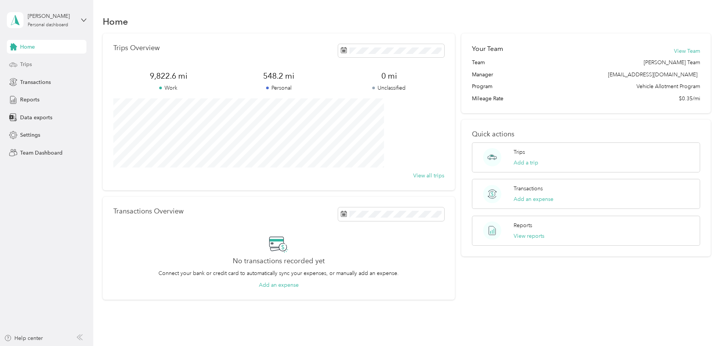
click at [25, 61] on span "Trips" at bounding box center [26, 64] width 12 height 8
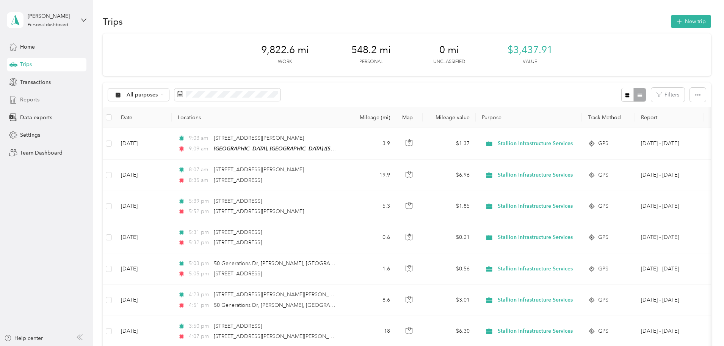
click at [37, 103] on span "Reports" at bounding box center [29, 100] width 19 height 8
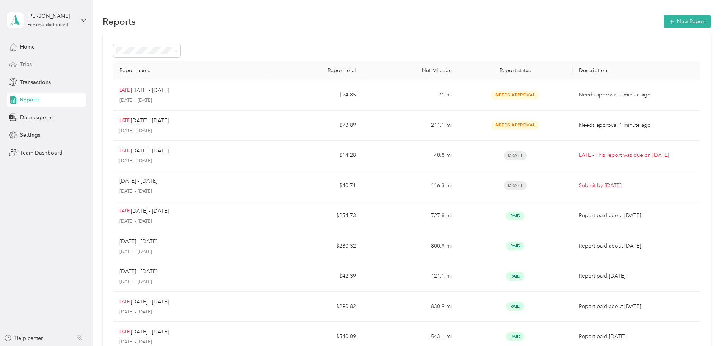
click at [30, 68] on span "Trips" at bounding box center [26, 64] width 12 height 8
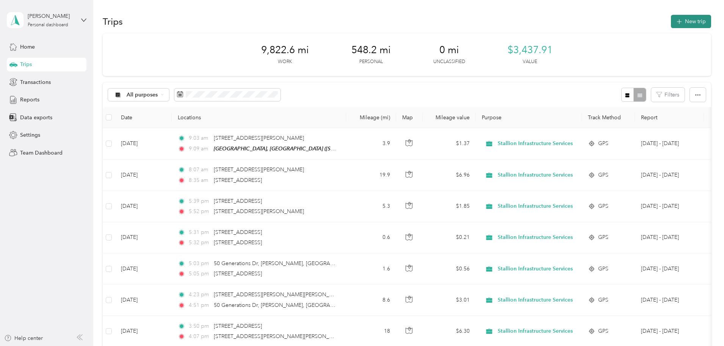
click at [671, 22] on button "New trip" at bounding box center [691, 21] width 40 height 13
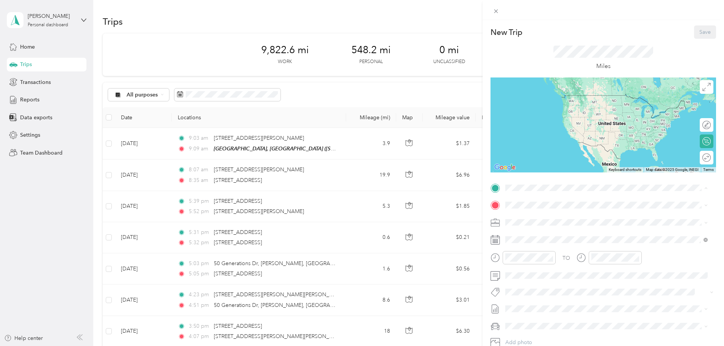
click at [551, 217] on strong "[GEOGRAPHIC_DATA], [GEOGRAPHIC_DATA]" at bounding box center [604, 218] width 116 height 7
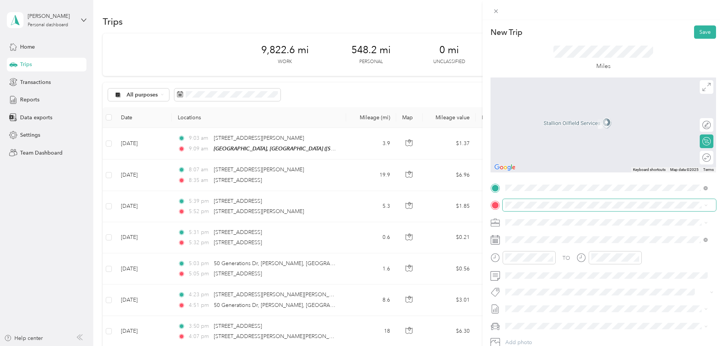
click at [534, 210] on span at bounding box center [610, 205] width 214 height 12
click at [550, 233] on span "Horseheads [US_STATE], [GEOGRAPHIC_DATA]" at bounding box center [562, 235] width 85 height 13
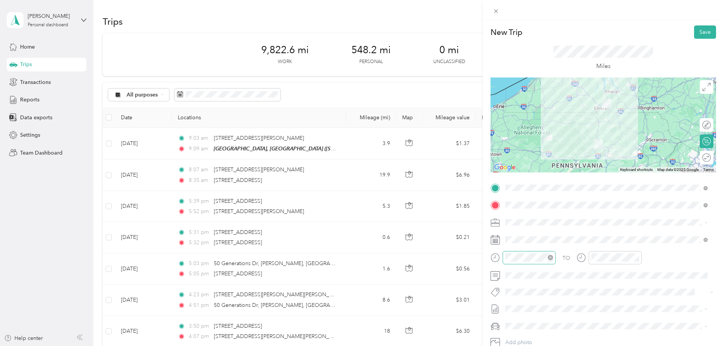
click at [518, 262] on div at bounding box center [529, 257] width 53 height 13
click at [515, 207] on div "09" at bounding box center [513, 206] width 18 height 11
click at [535, 180] on div "39" at bounding box center [535, 183] width 18 height 11
click at [600, 224] on div "11" at bounding box center [600, 227] width 18 height 11
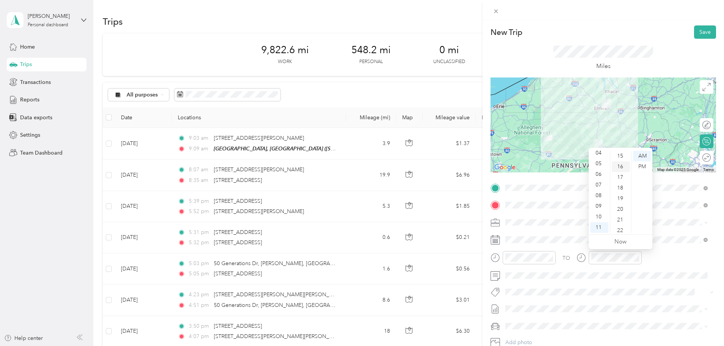
click at [621, 164] on div "16" at bounding box center [621, 166] width 18 height 11
click at [641, 156] on div "AM" at bounding box center [642, 156] width 18 height 11
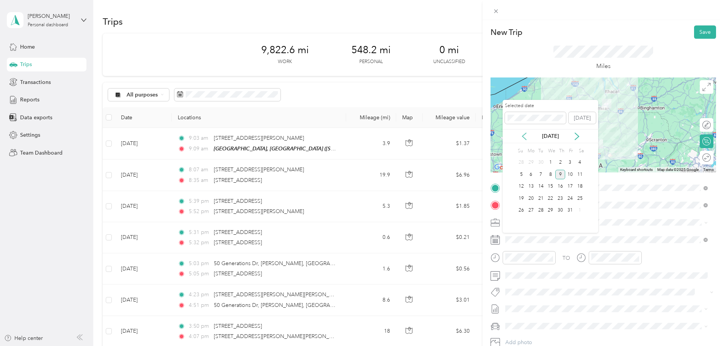
click at [523, 138] on icon at bounding box center [525, 136] width 8 height 8
click at [532, 208] on div "29" at bounding box center [531, 210] width 10 height 9
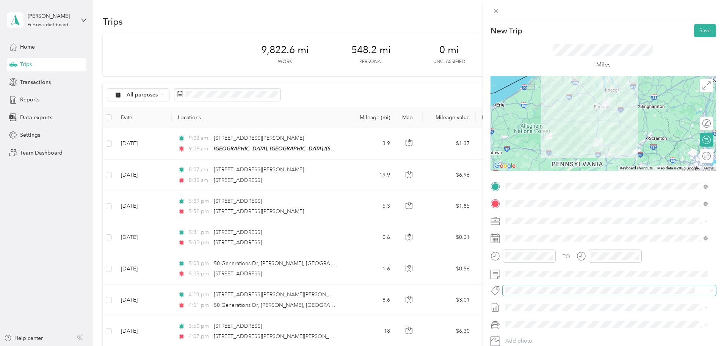
scroll to position [0, 0]
click at [702, 31] on button "Save" at bounding box center [705, 31] width 22 height 13
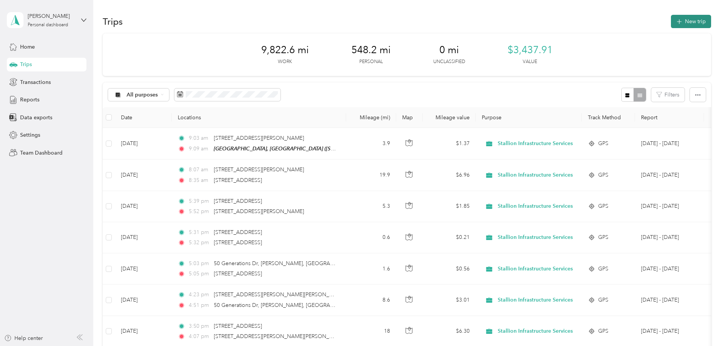
click at [671, 24] on button "New trip" at bounding box center [691, 21] width 40 height 13
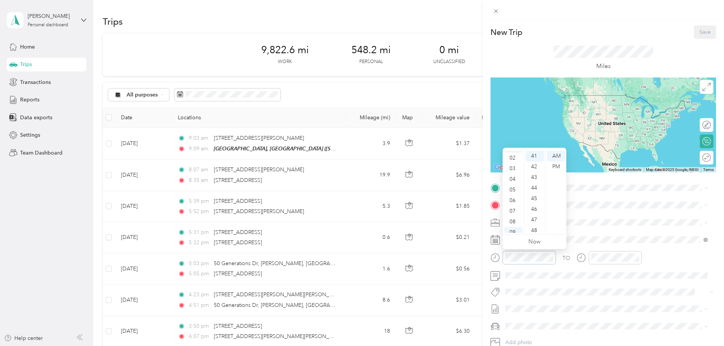
scroll to position [8, 0]
click at [514, 171] on div "02" at bounding box center [513, 169] width 18 height 11
click at [539, 210] on div "46" at bounding box center [535, 209] width 18 height 11
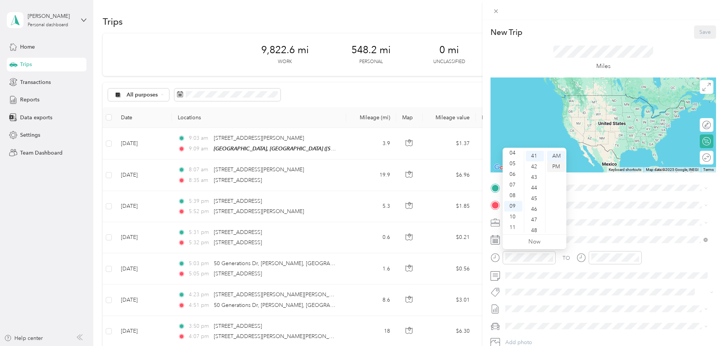
click at [558, 166] on div "PM" at bounding box center [556, 166] width 18 height 11
click at [516, 178] on div "02" at bounding box center [513, 177] width 18 height 11
click at [538, 209] on div "46" at bounding box center [535, 209] width 18 height 11
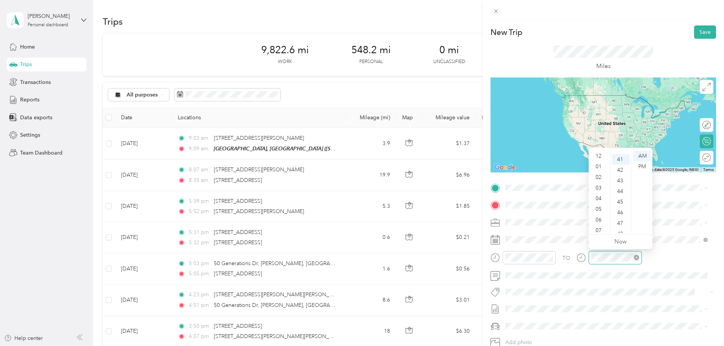
scroll to position [46, 0]
click at [599, 165] on div "05" at bounding box center [600, 163] width 18 height 11
click at [622, 172] on div "21" at bounding box center [621, 171] width 18 height 11
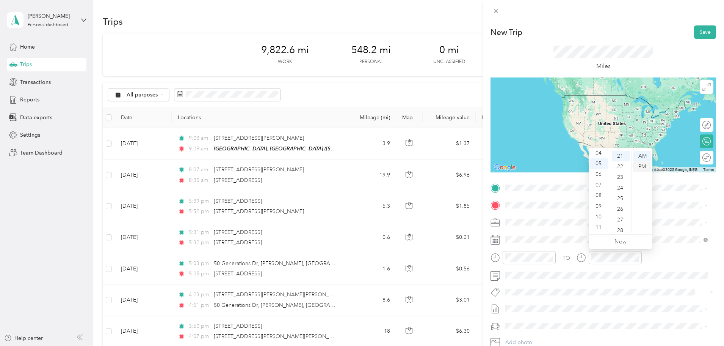
click at [643, 165] on div "PM" at bounding box center [642, 166] width 18 height 11
click at [718, 253] on form "New Trip Save This trip cannot be edited because it is either under review, app…" at bounding box center [604, 194] width 242 height 339
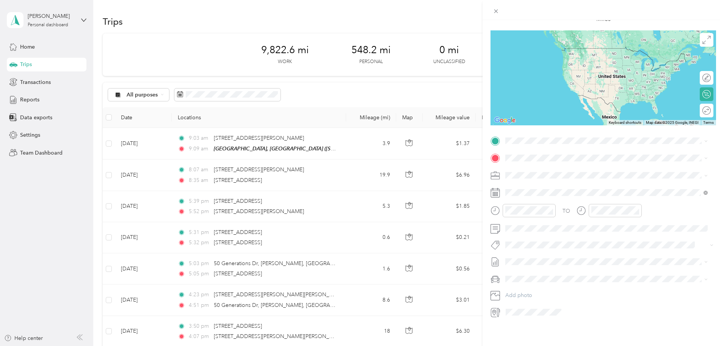
scroll to position [53, 0]
click at [545, 165] on span "Horseheads [US_STATE], [GEOGRAPHIC_DATA]" at bounding box center [562, 165] width 85 height 13
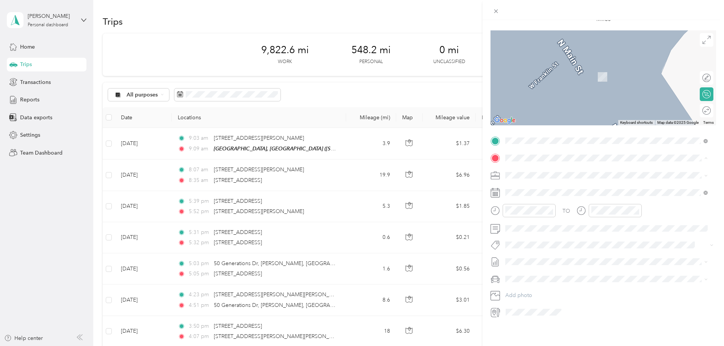
click at [647, 188] on div "TEAM Williamsport, [GEOGRAPHIC_DATA] [STREET_ADDRESS][US_STATE]" at bounding box center [591, 188] width 142 height 19
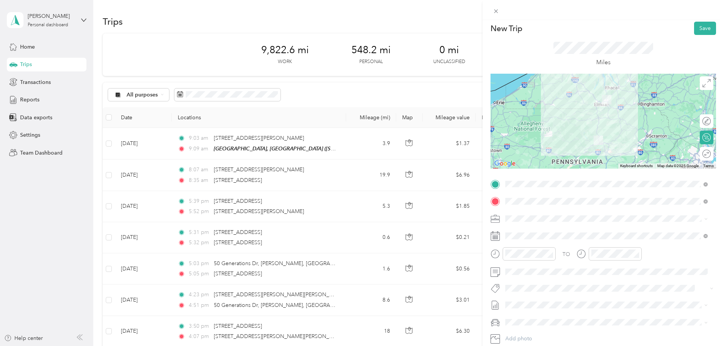
scroll to position [0, 0]
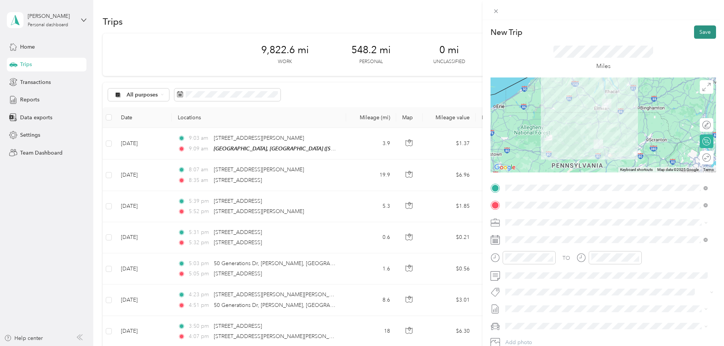
click at [698, 31] on button "Save" at bounding box center [705, 31] width 22 height 13
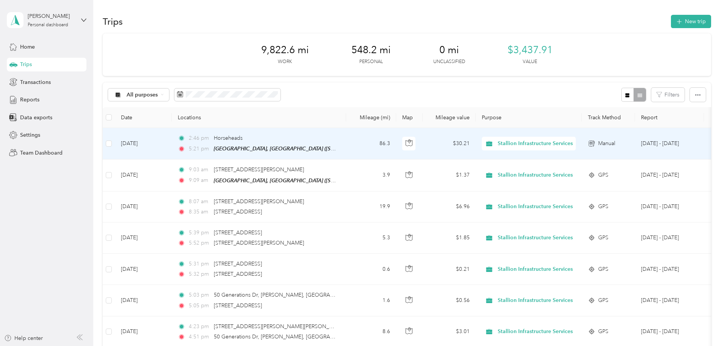
click at [172, 146] on td "[DATE]" at bounding box center [143, 143] width 57 height 31
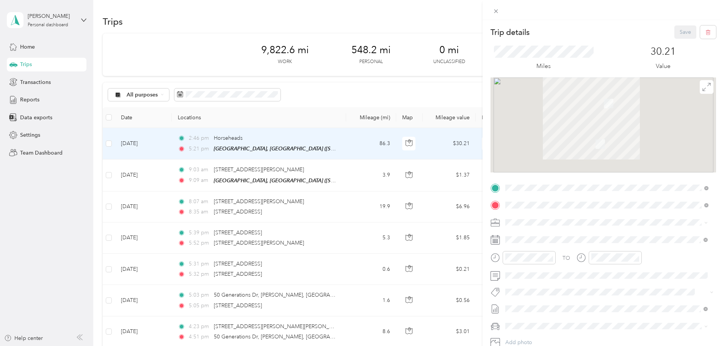
click at [198, 146] on div "Trip details Save This trip cannot be edited because it is either under review,…" at bounding box center [362, 173] width 724 height 346
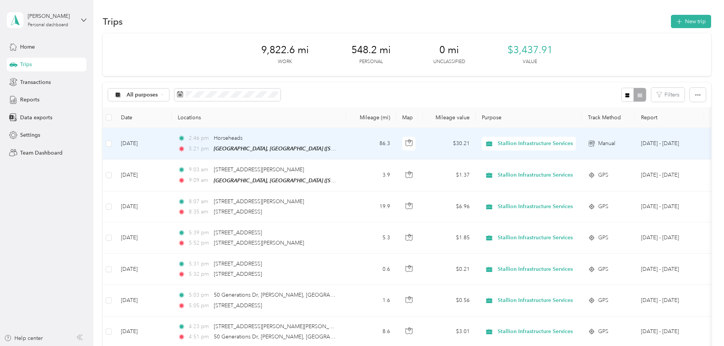
click at [172, 143] on td "[DATE]" at bounding box center [143, 143] width 57 height 31
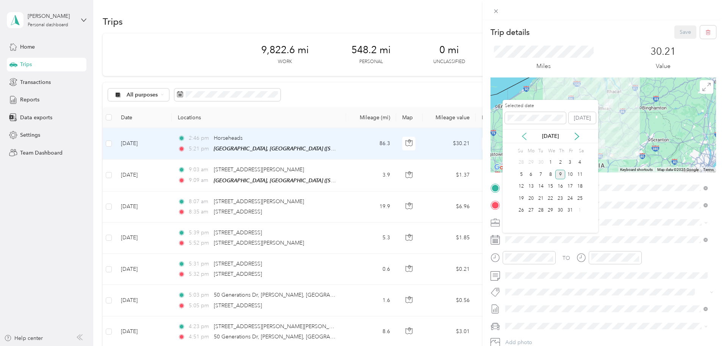
click at [525, 137] on icon at bounding box center [525, 136] width 8 height 8
click at [531, 209] on div "29" at bounding box center [531, 210] width 10 height 9
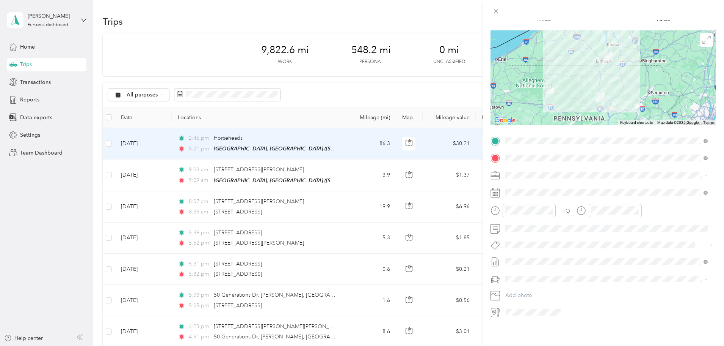
scroll to position [53, 0]
click at [529, 281] on span "[DATE] - [DATE]" at bounding box center [525, 280] width 38 height 8
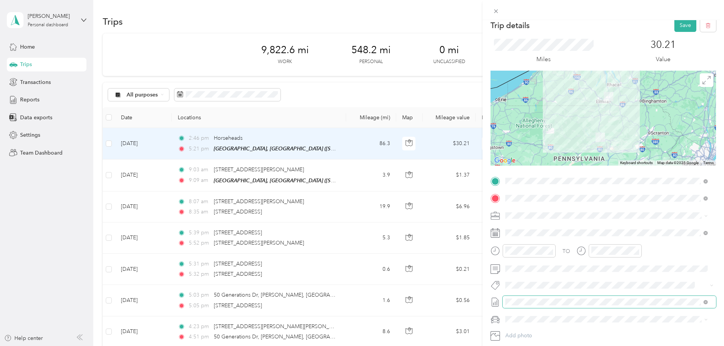
scroll to position [0, 0]
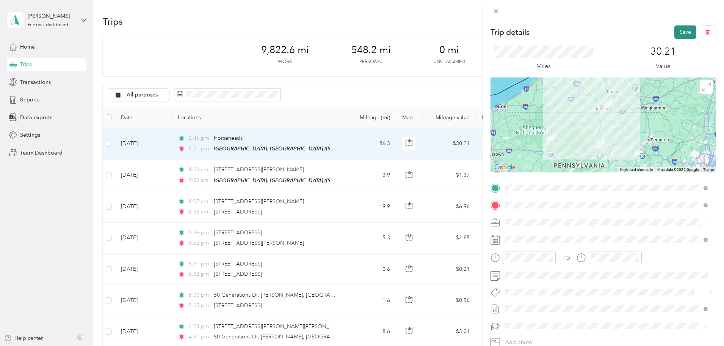
click at [675, 33] on button "Save" at bounding box center [686, 31] width 22 height 13
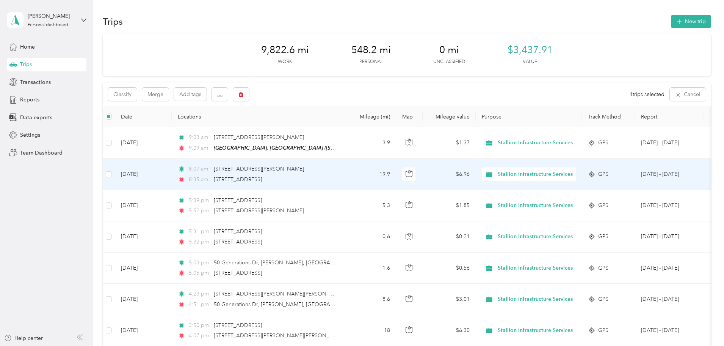
click at [115, 181] on td at bounding box center [109, 174] width 12 height 31
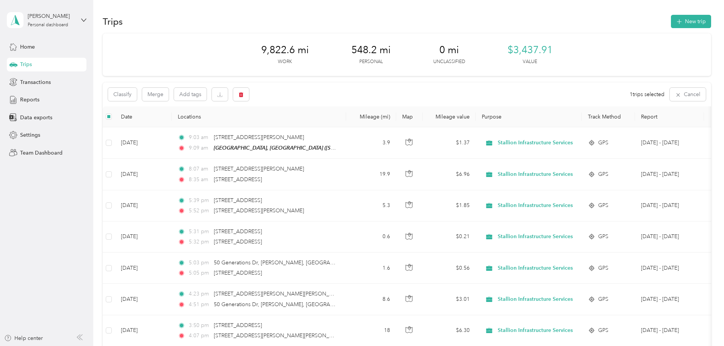
click at [169, 94] on button "Merge" at bounding box center [155, 94] width 27 height 13
click at [32, 95] on div "Reports" at bounding box center [47, 100] width 80 height 14
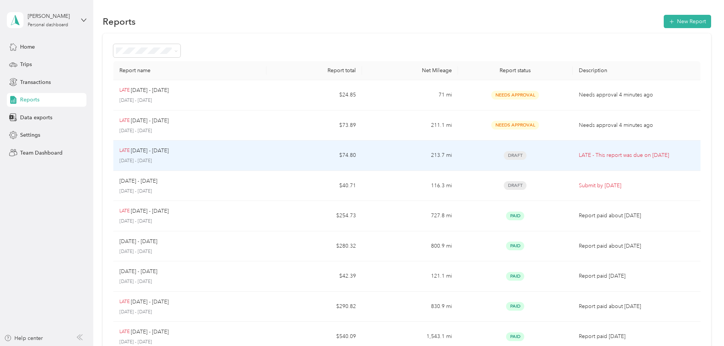
click at [169, 151] on p "[DATE] - [DATE]" at bounding box center [150, 150] width 38 height 8
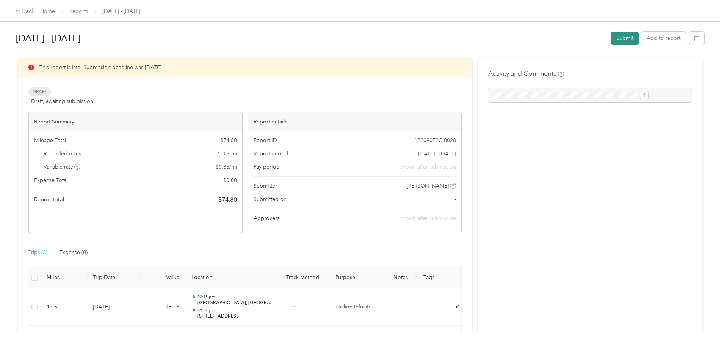
click at [611, 39] on button "Submit" at bounding box center [625, 37] width 28 height 13
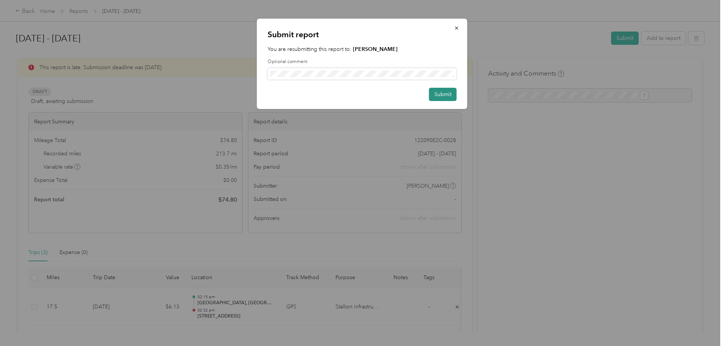
click at [446, 94] on button "Submit" at bounding box center [443, 94] width 28 height 13
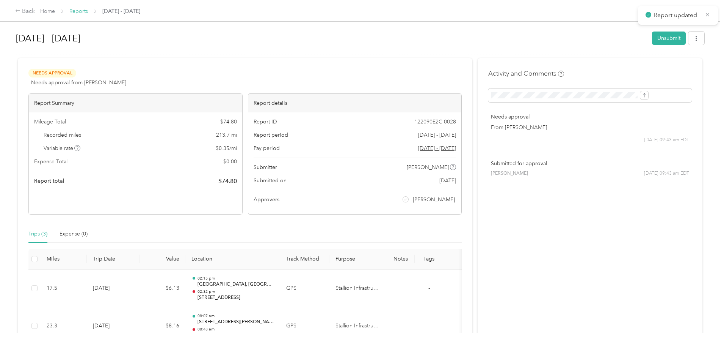
click at [88, 10] on link "Reports" at bounding box center [78, 11] width 19 height 6
